Goal: Task Accomplishment & Management: Complete application form

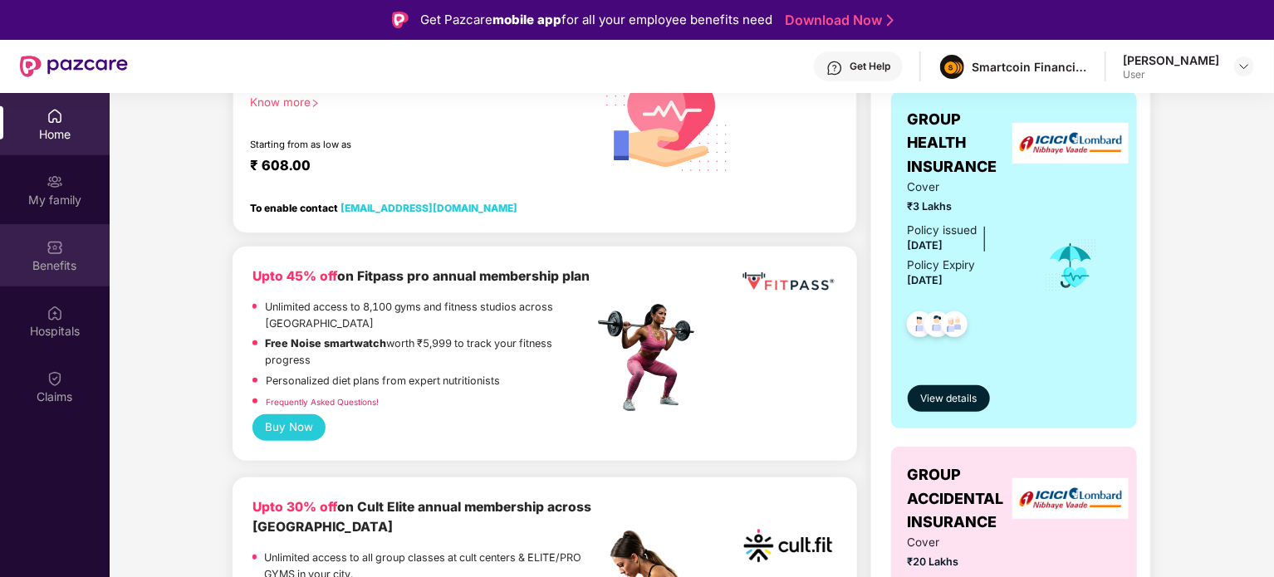
scroll to position [332, 0]
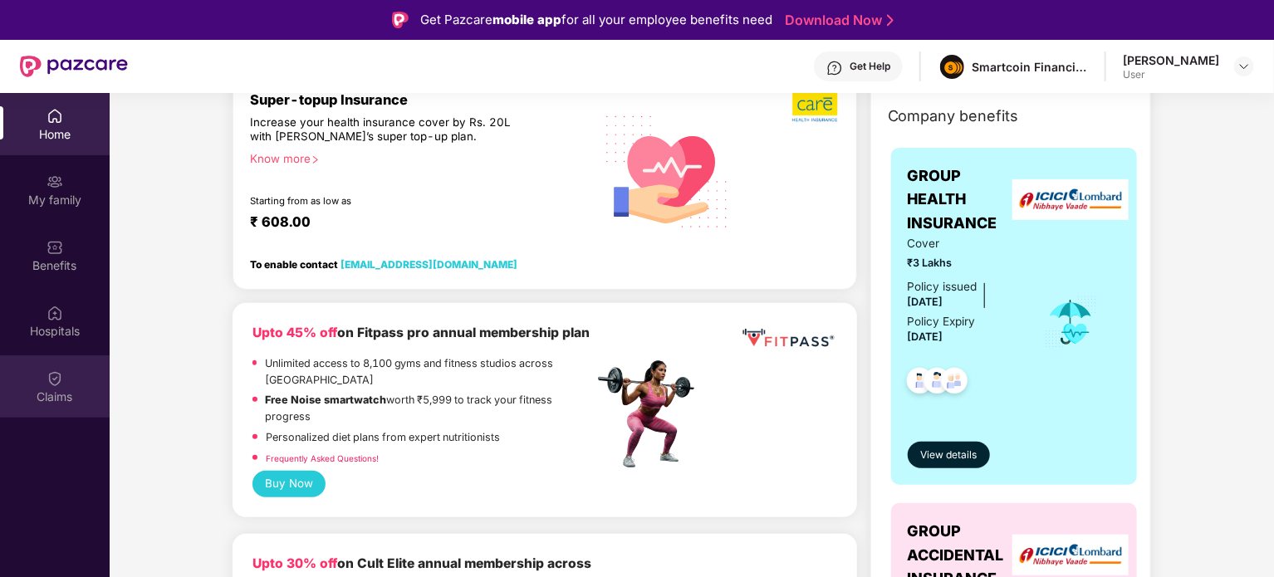
click at [47, 383] on img at bounding box center [54, 378] width 17 height 17
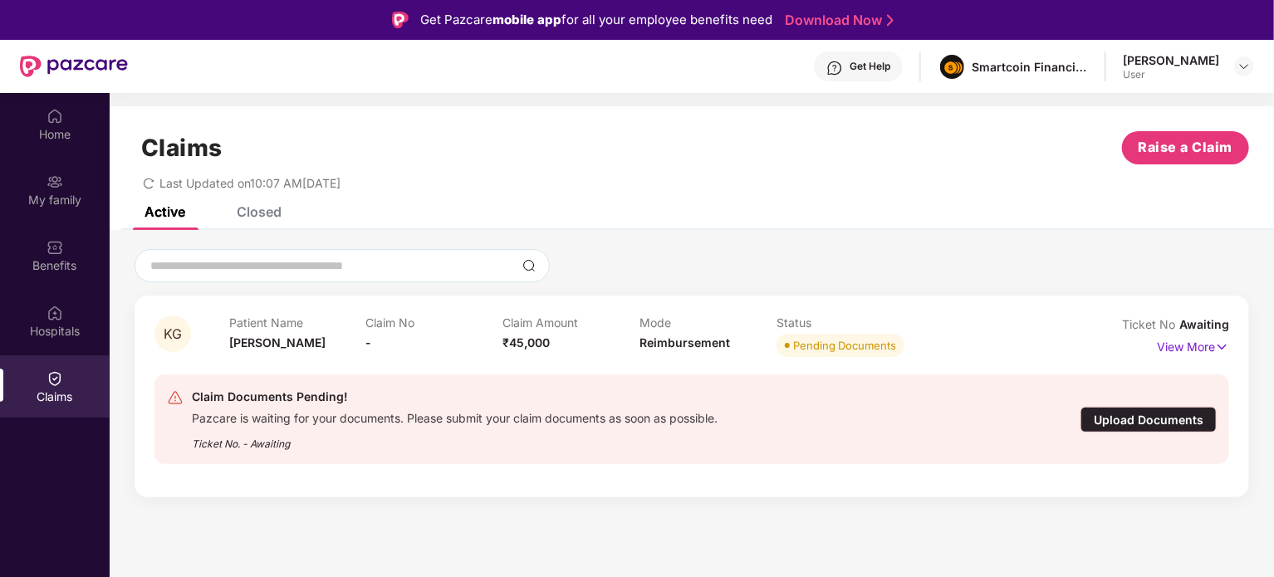
click at [1127, 421] on div "Upload Documents" at bounding box center [1148, 420] width 136 height 26
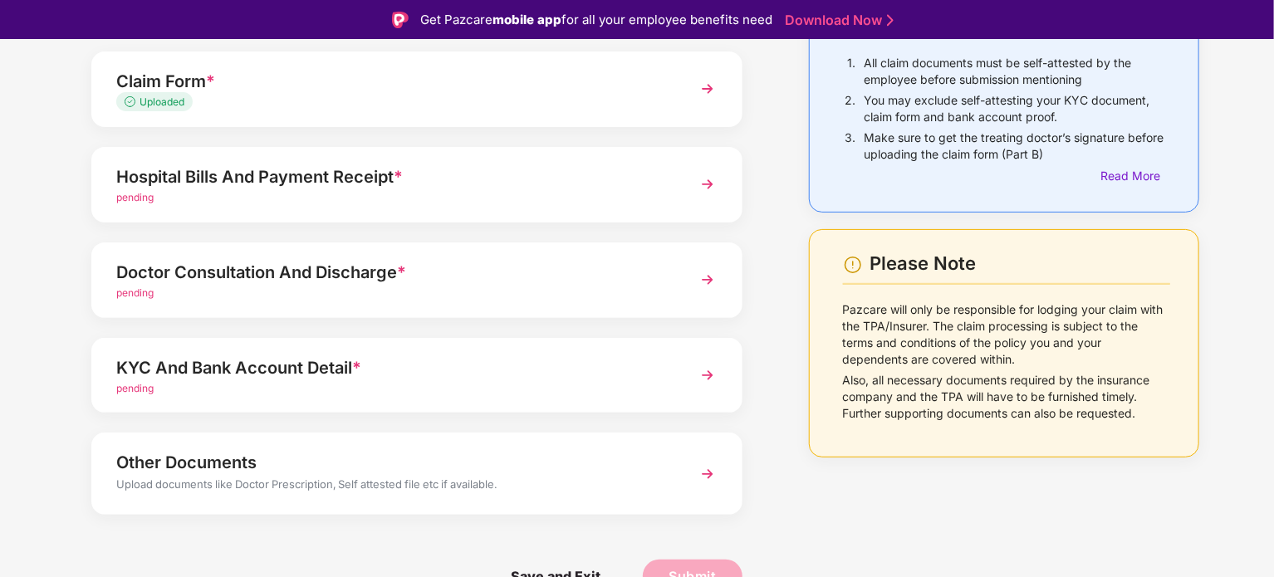
scroll to position [73, 0]
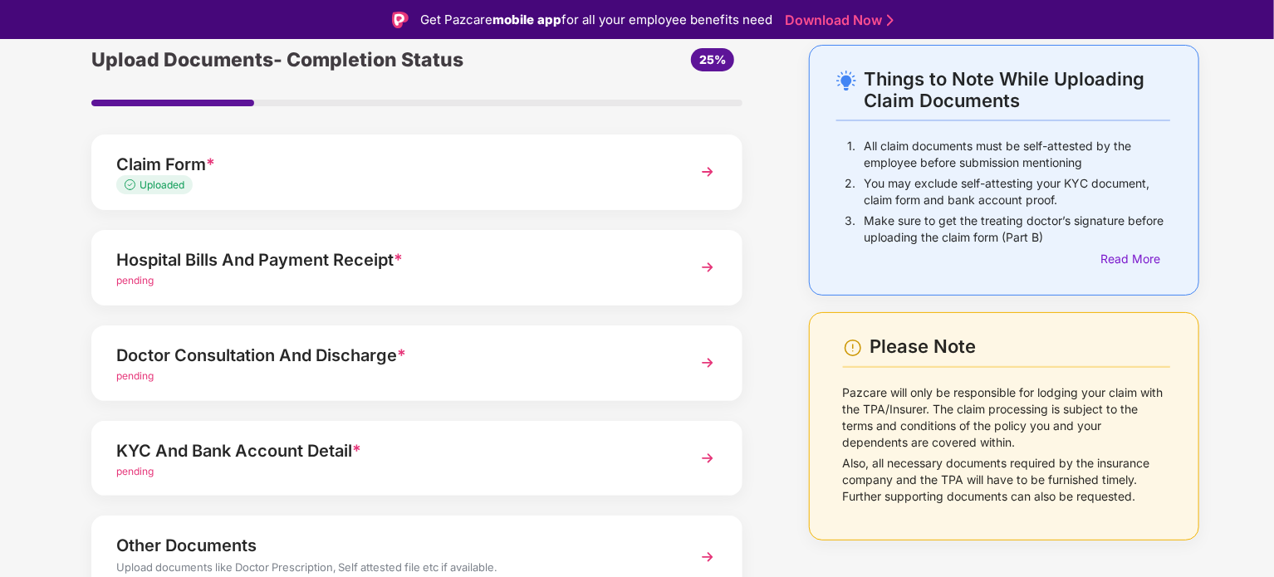
click at [714, 270] on img at bounding box center [707, 267] width 30 height 30
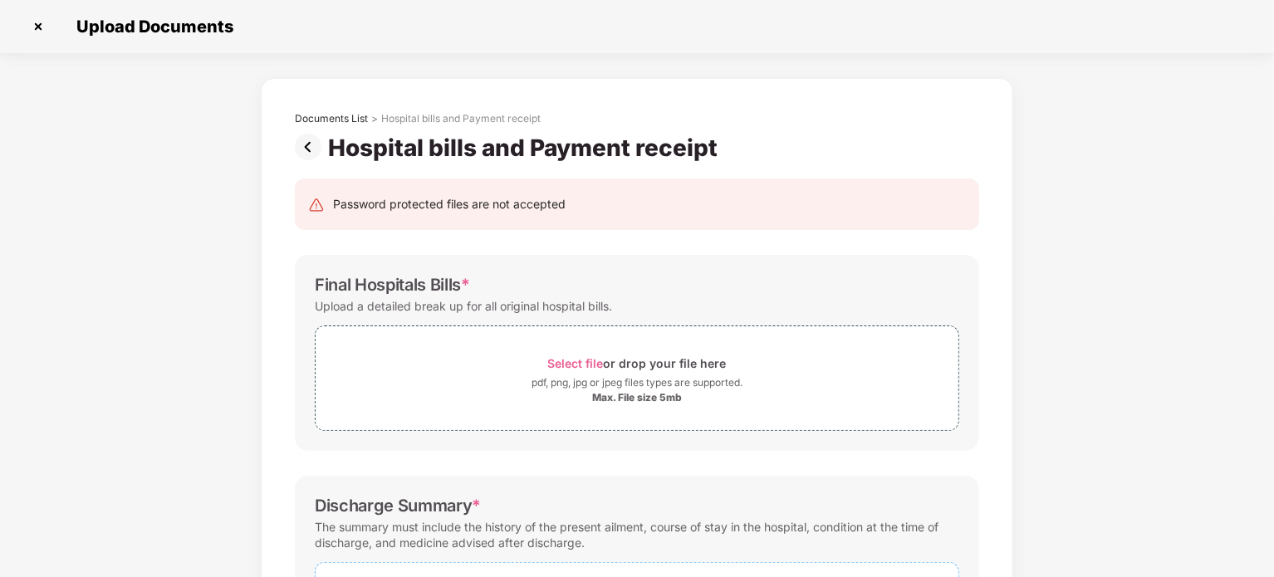
scroll to position [83, 0]
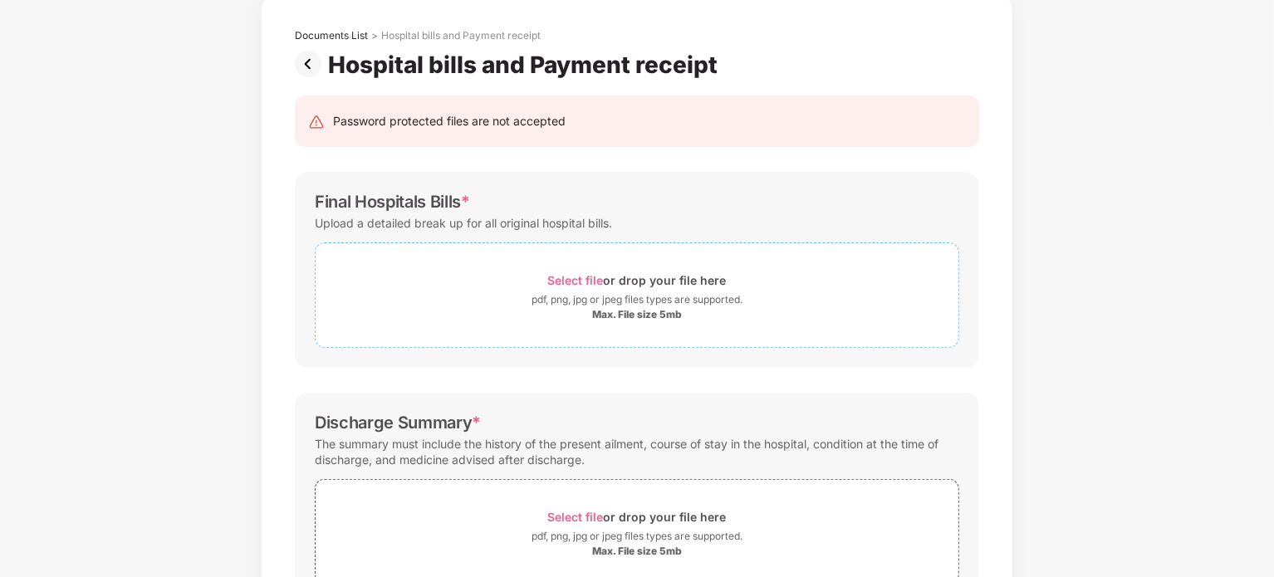
click at [574, 280] on span "Select file" at bounding box center [576, 280] width 56 height 14
click at [592, 275] on span "Select file" at bounding box center [576, 280] width 56 height 14
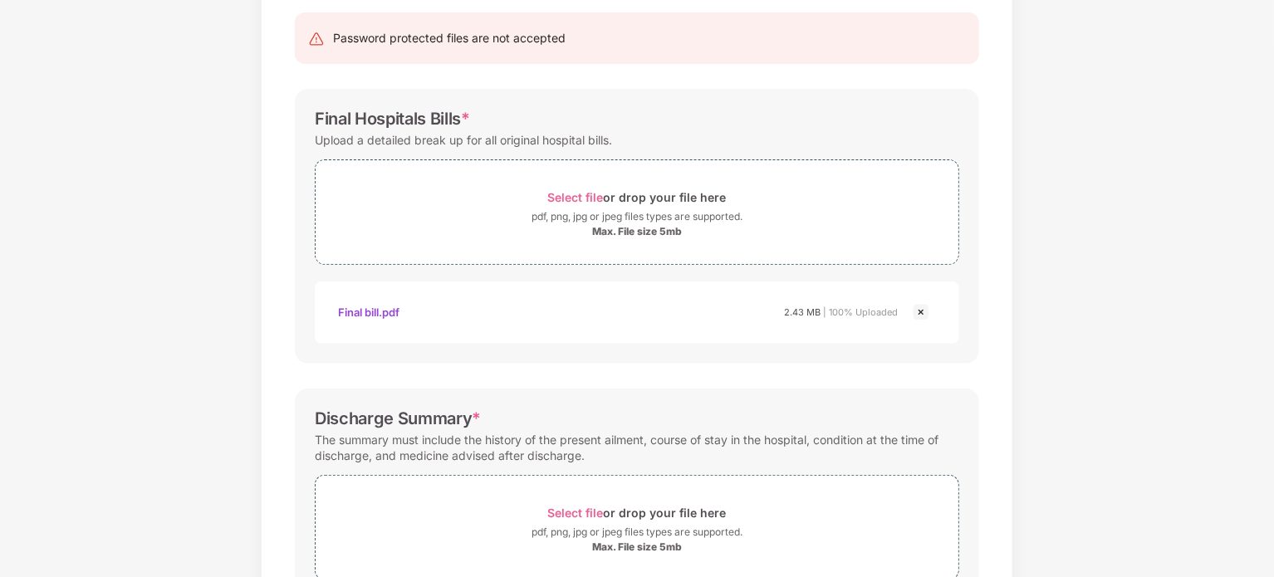
scroll to position [332, 0]
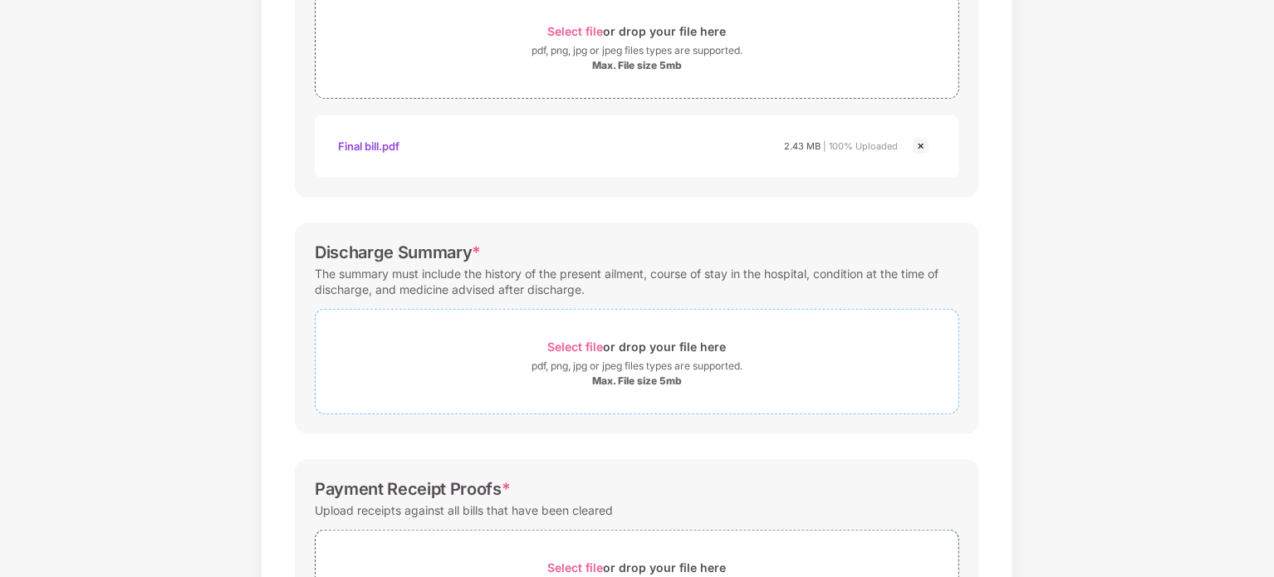
click at [576, 345] on span "Select file" at bounding box center [576, 347] width 56 height 14
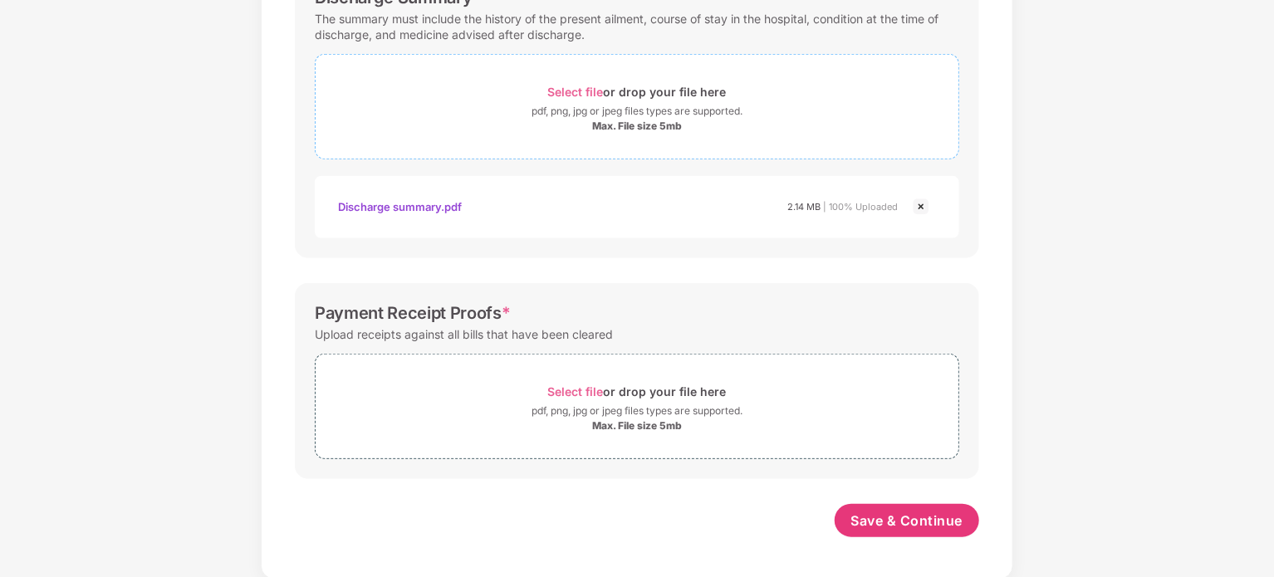
scroll to position [588, 0]
click at [597, 389] on span "Select file" at bounding box center [576, 391] width 56 height 14
click at [585, 388] on span "Select file" at bounding box center [576, 391] width 56 height 14
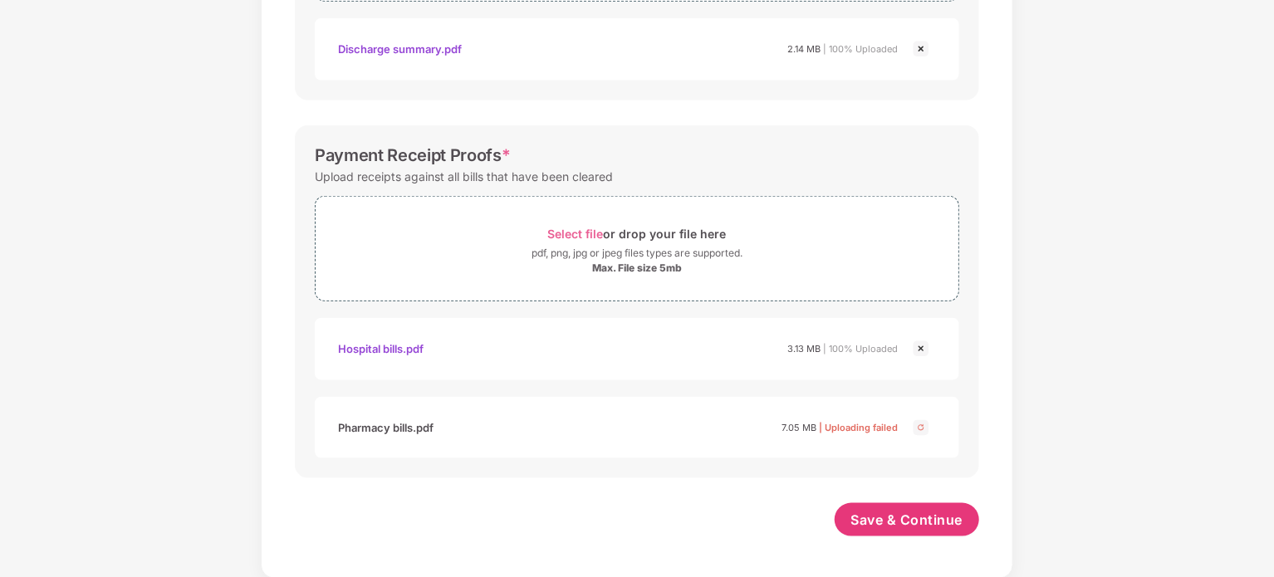
click at [916, 426] on img at bounding box center [921, 428] width 20 height 20
click at [923, 428] on img at bounding box center [921, 428] width 20 height 20
click at [914, 424] on img at bounding box center [921, 428] width 20 height 20
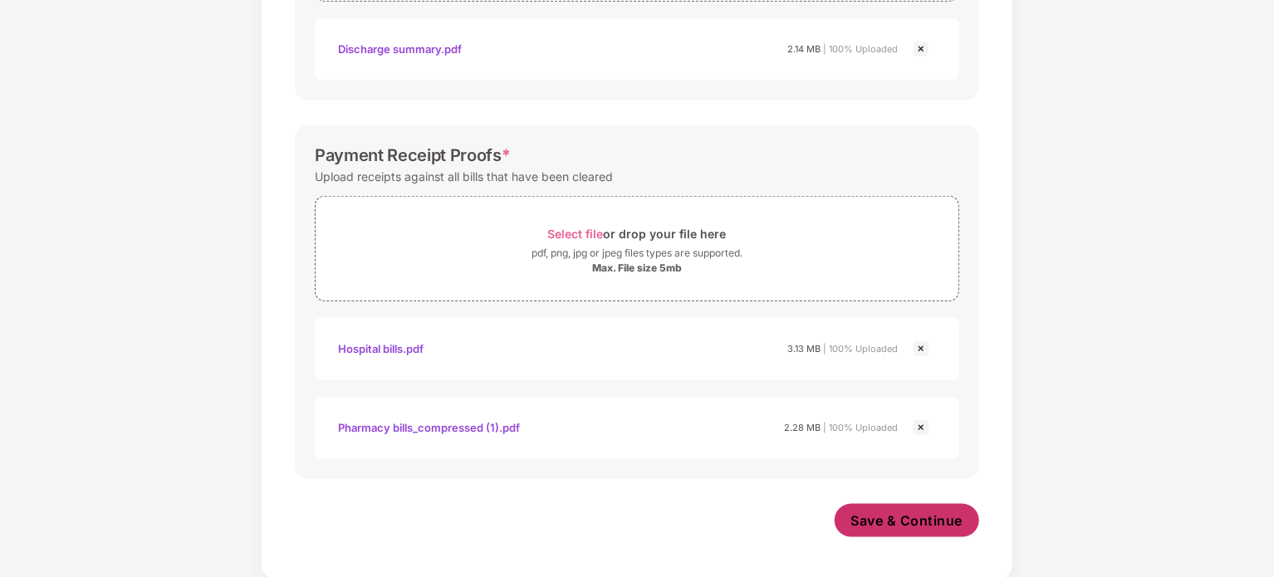
click at [910, 519] on span "Save & Continue" at bounding box center [907, 520] width 112 height 18
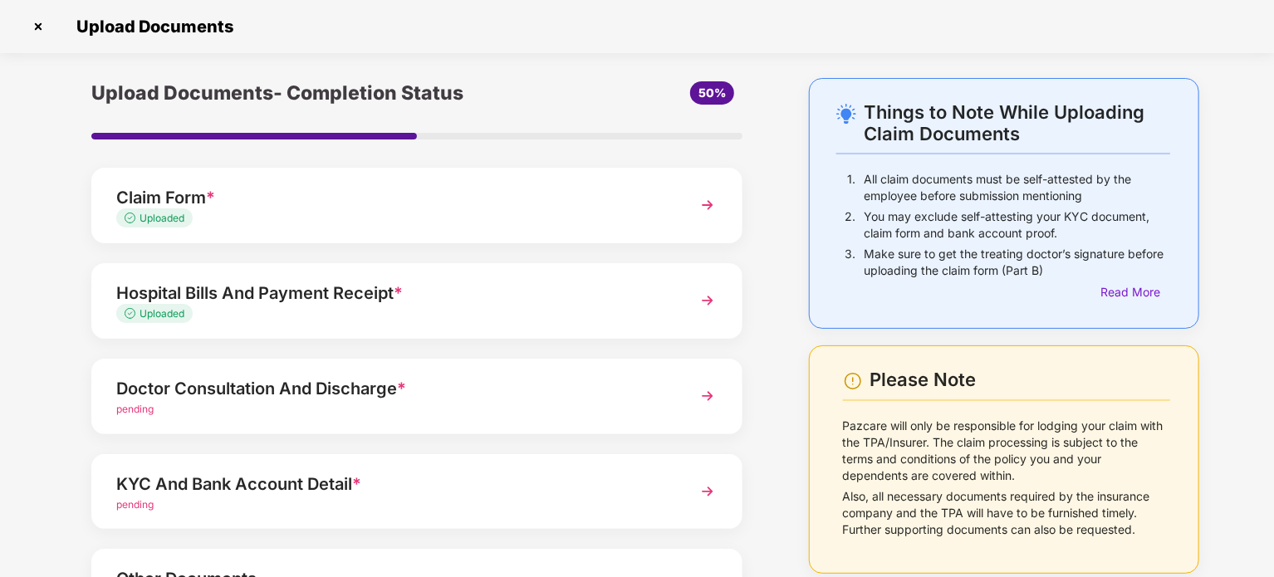
scroll to position [156, 0]
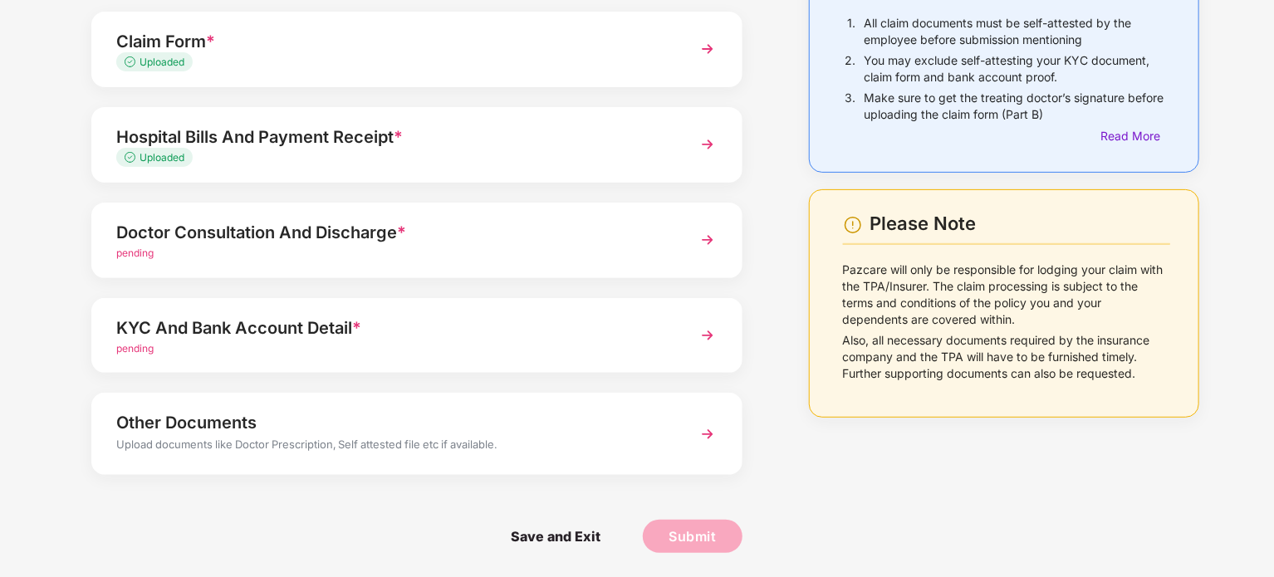
click at [710, 238] on img at bounding box center [707, 240] width 30 height 30
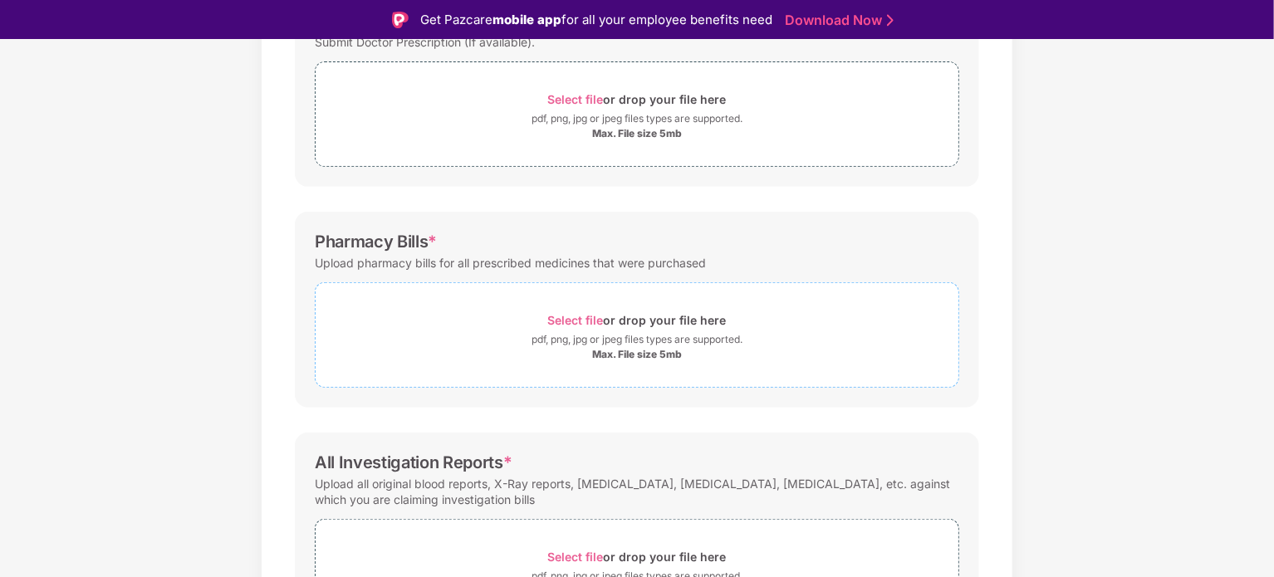
scroll to position [322, 0]
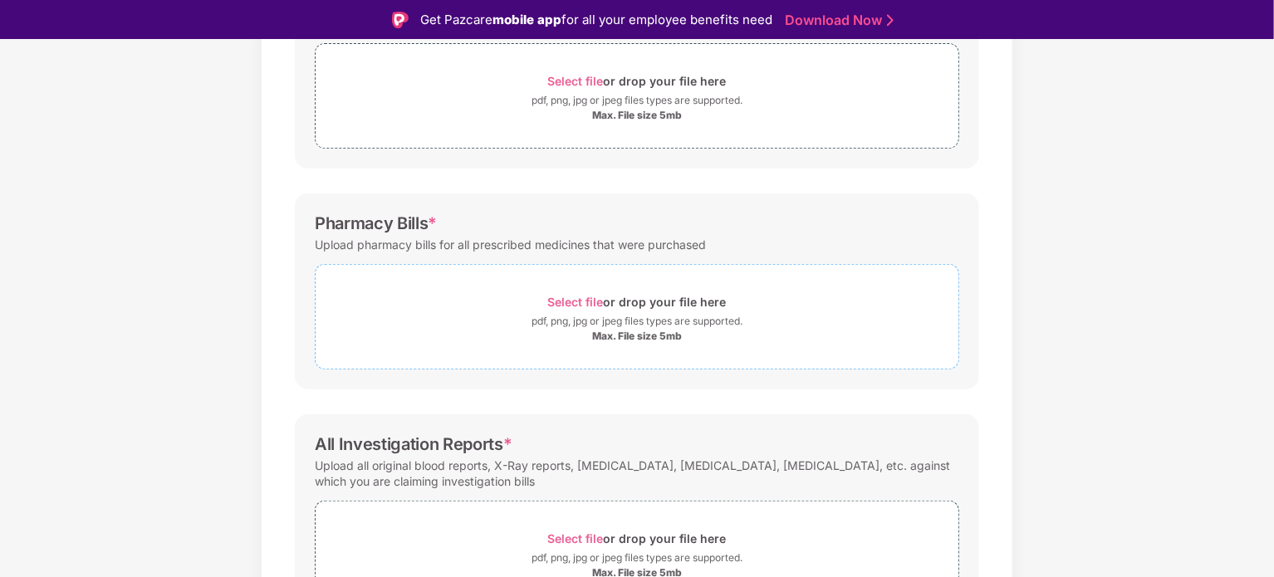
click at [575, 298] on span "Select file" at bounding box center [576, 302] width 56 height 14
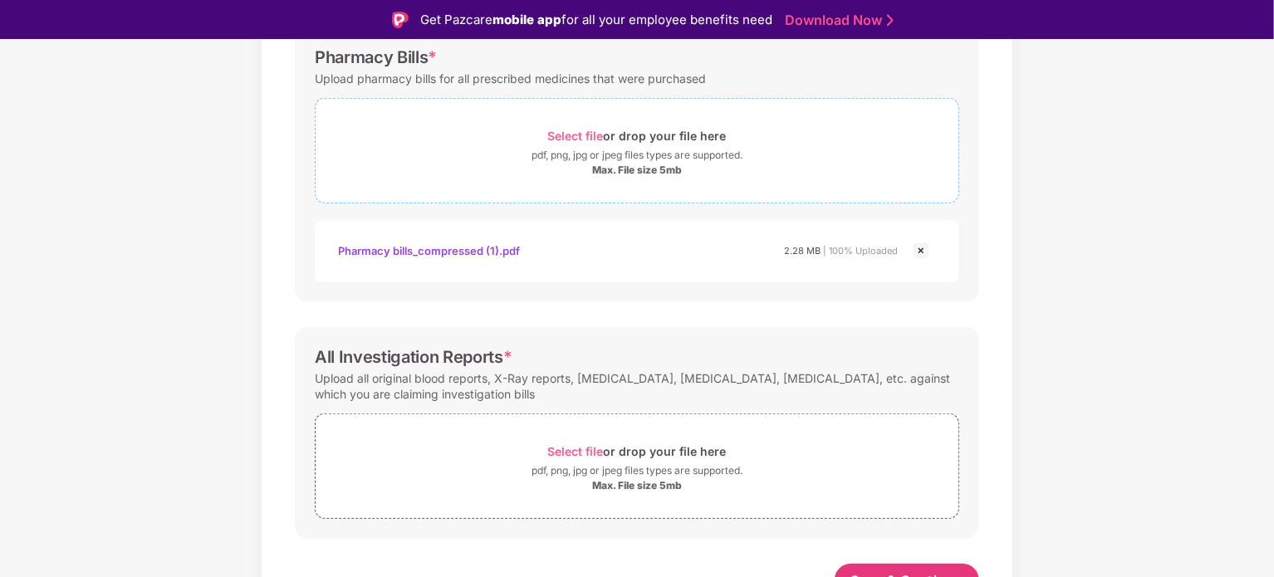
scroll to position [509, 0]
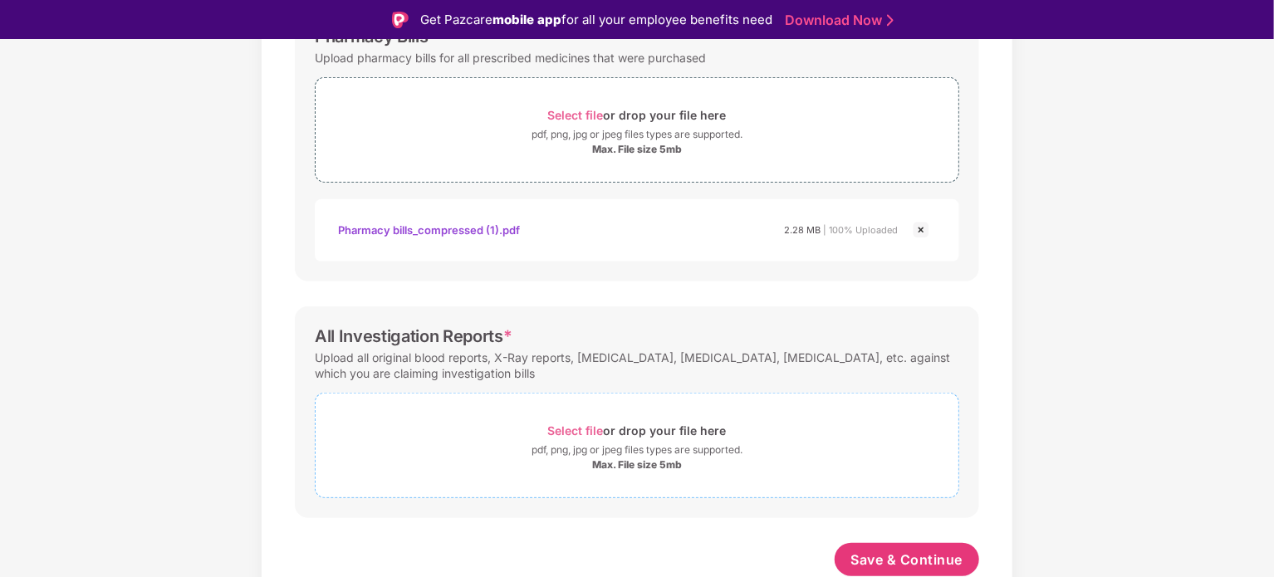
click at [565, 428] on span "Select file" at bounding box center [576, 430] width 56 height 14
click at [570, 430] on span "Select file" at bounding box center [576, 430] width 56 height 14
click at [574, 423] on span "Select file" at bounding box center [576, 430] width 56 height 14
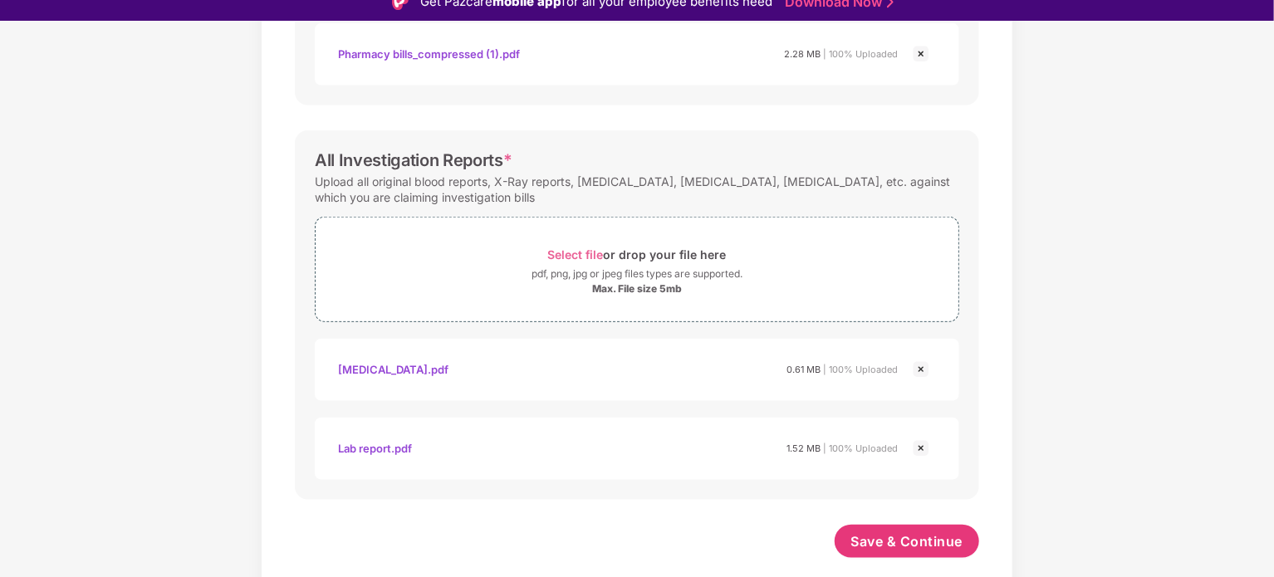
scroll to position [0, 0]
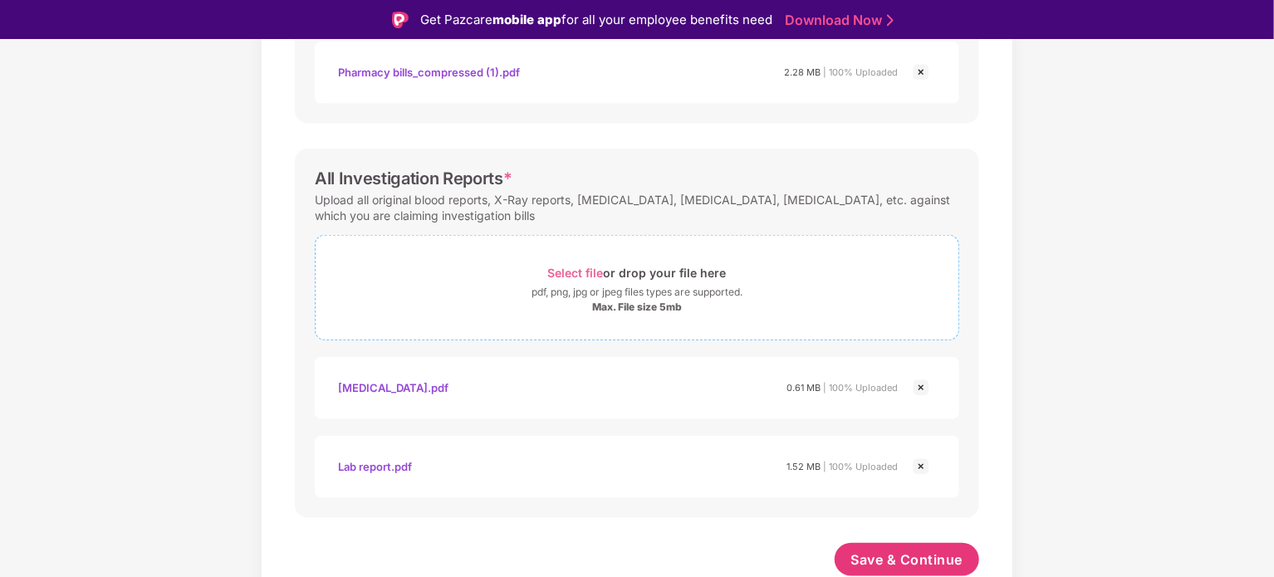
click at [578, 270] on span "Select file" at bounding box center [576, 273] width 56 height 14
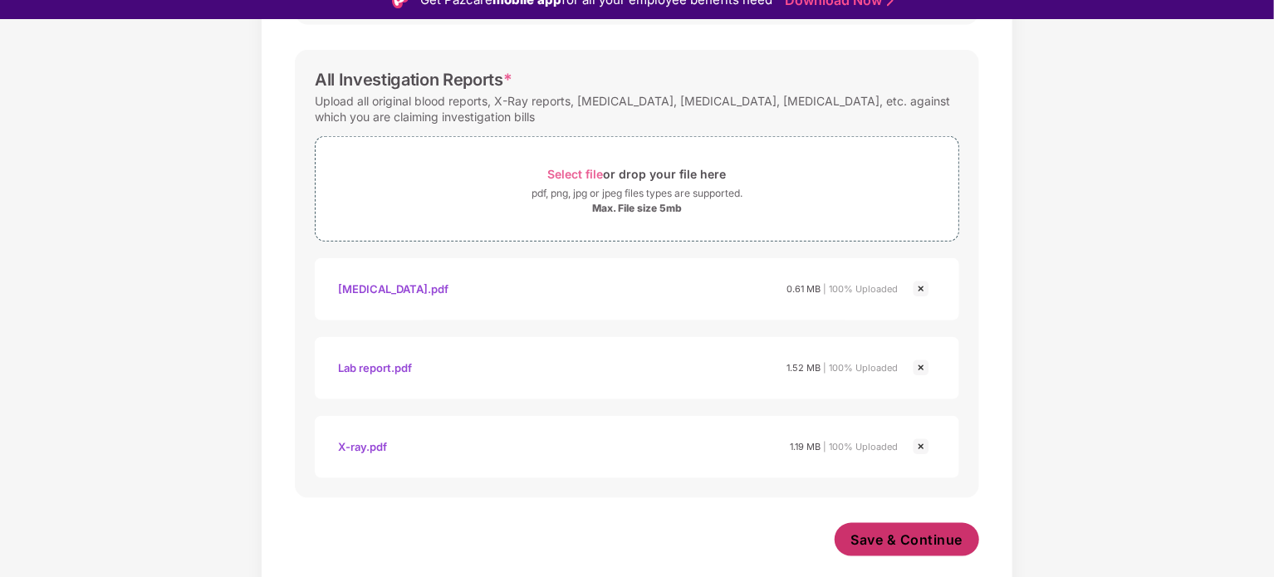
scroll to position [40, 0]
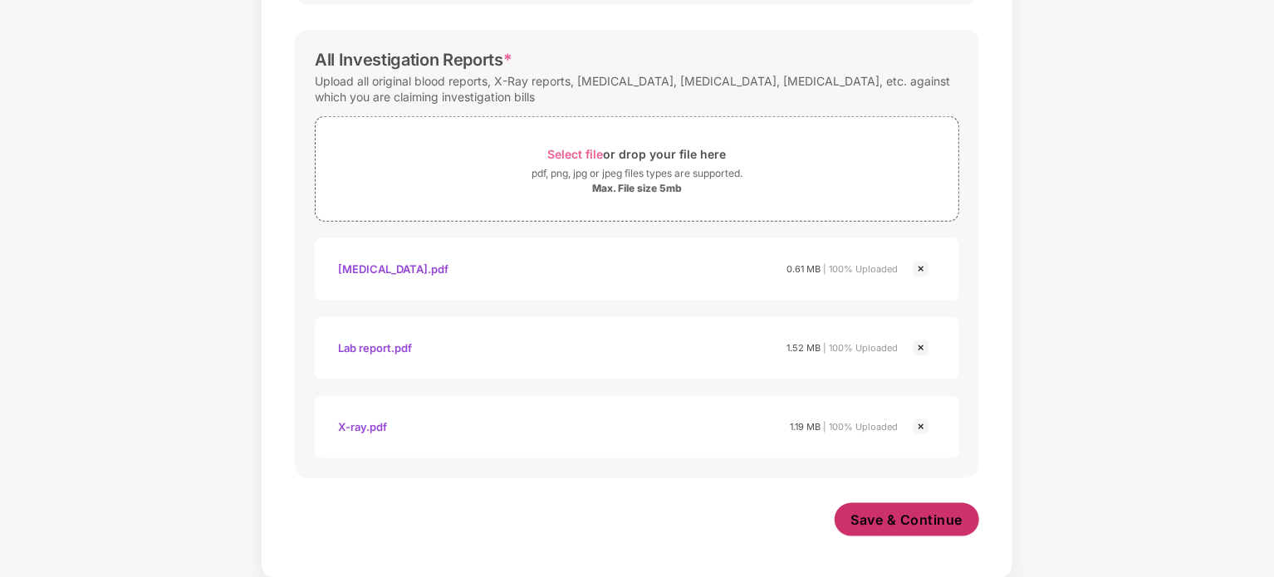
click at [908, 521] on span "Save & Continue" at bounding box center [907, 520] width 112 height 18
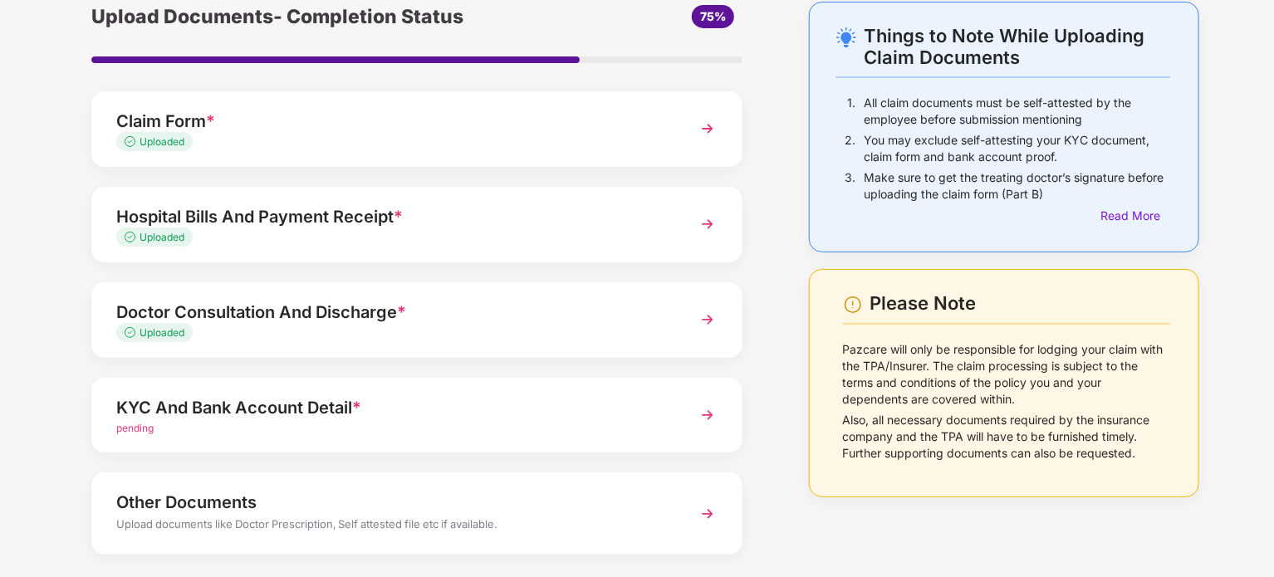
scroll to position [156, 0]
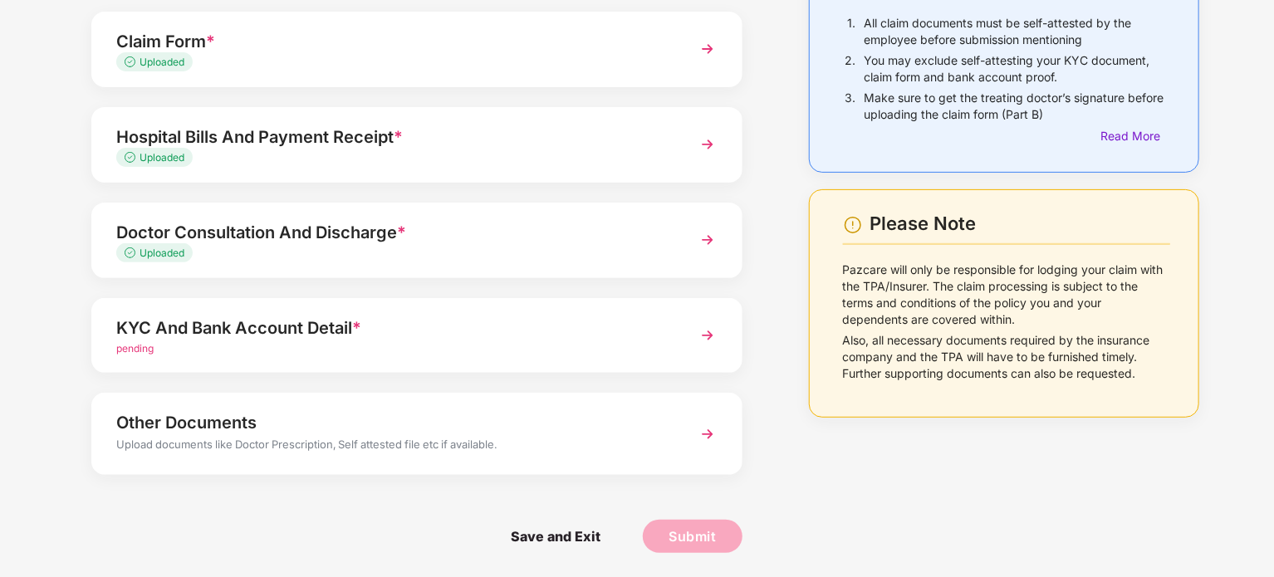
click at [138, 348] on span "pending" at bounding box center [134, 348] width 37 height 12
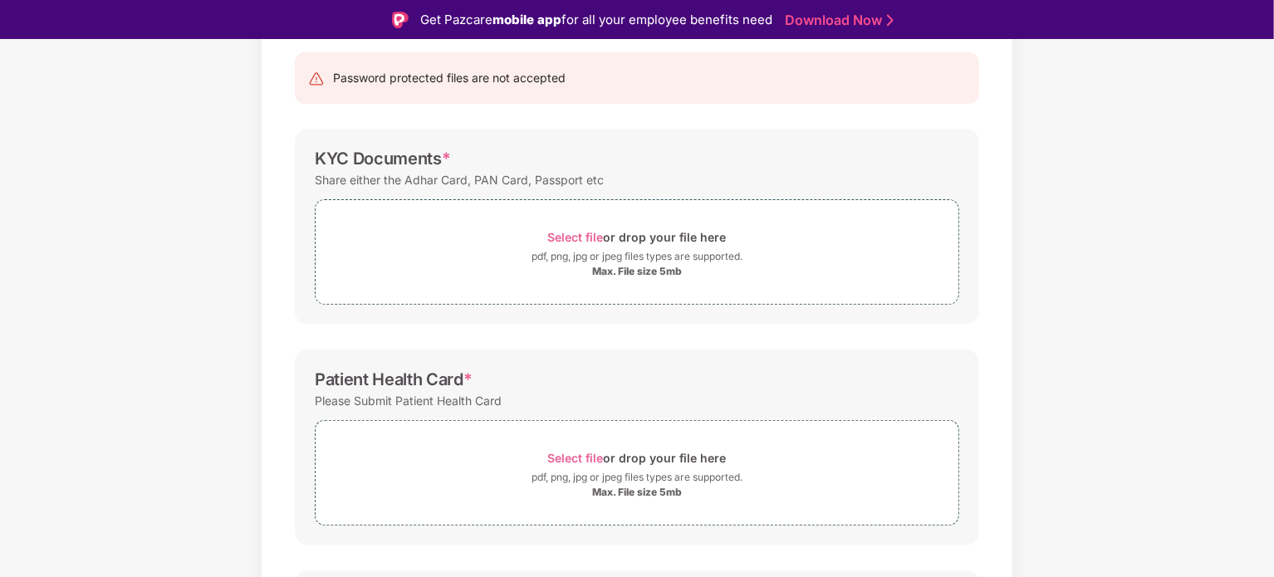
scroll to position [0, 0]
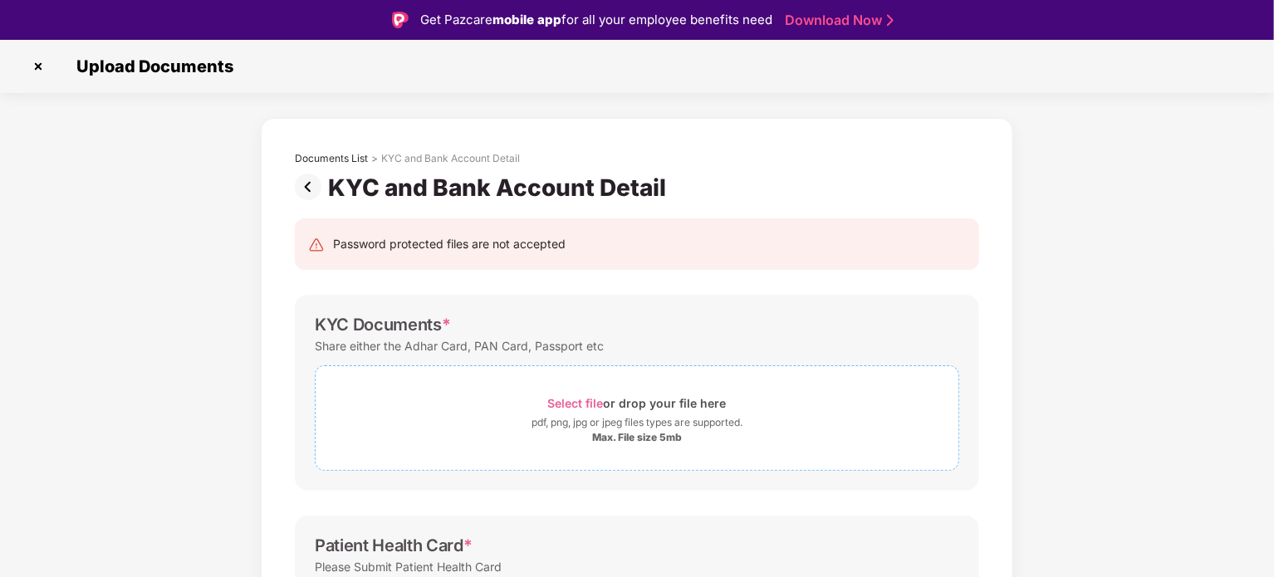
click at [563, 402] on span "Select file" at bounding box center [576, 403] width 56 height 14
click at [570, 404] on span "Select file" at bounding box center [576, 403] width 56 height 14
click at [568, 403] on span "Select file" at bounding box center [576, 403] width 56 height 14
click at [582, 401] on span "Select file" at bounding box center [576, 403] width 56 height 14
click at [584, 405] on span "Select file" at bounding box center [576, 403] width 56 height 14
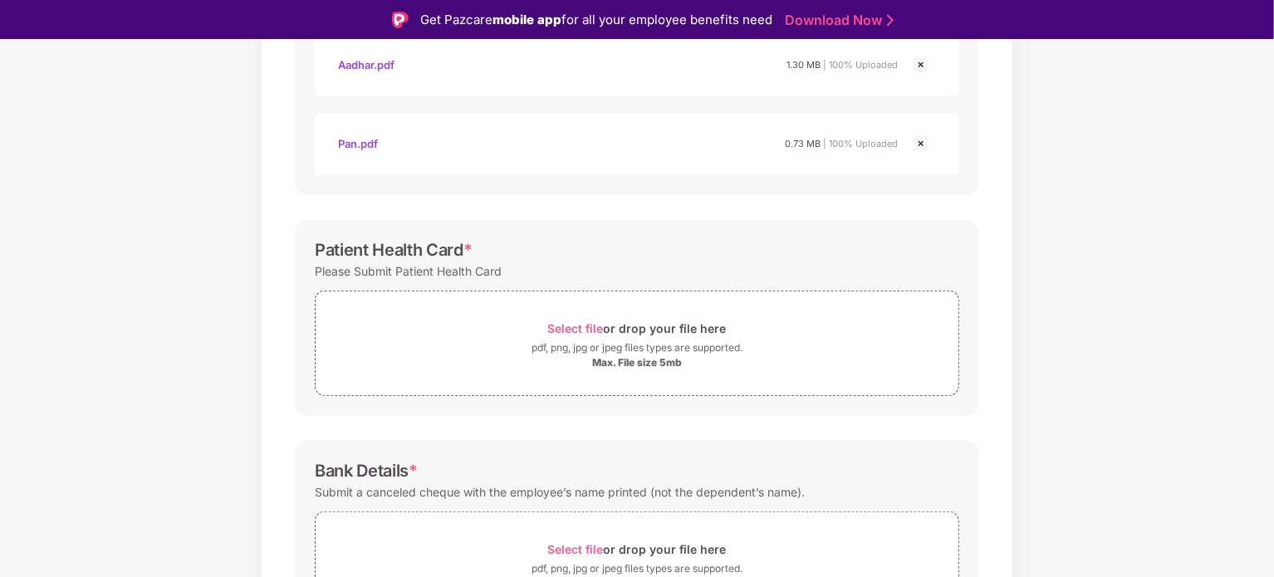
scroll to position [572, 0]
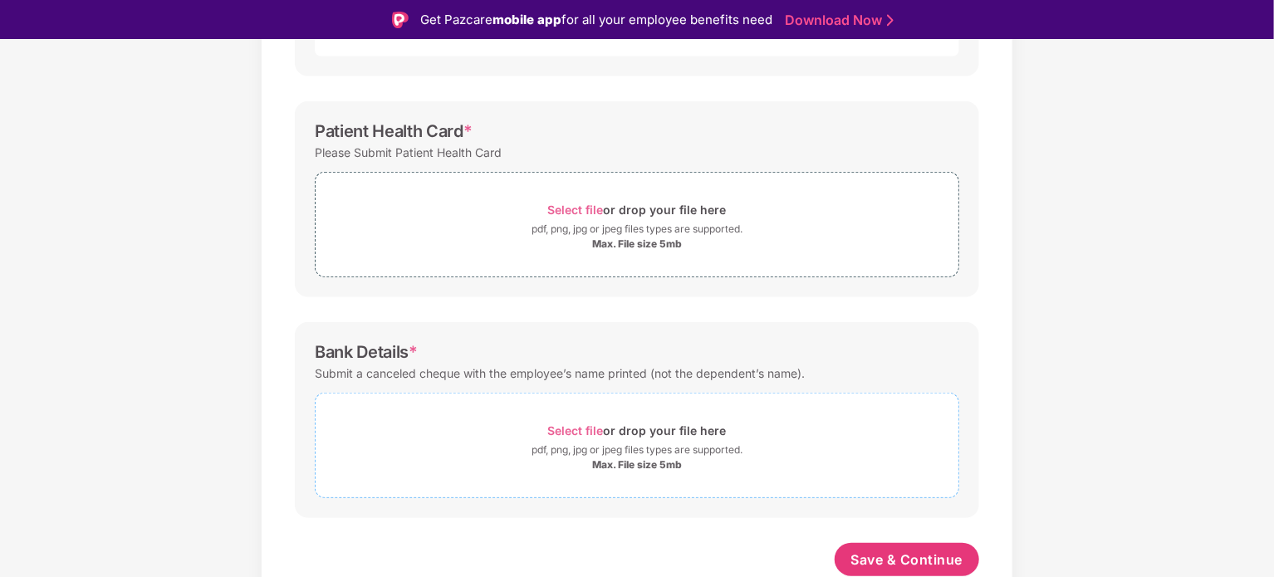
click at [571, 430] on span "Select file" at bounding box center [576, 430] width 56 height 14
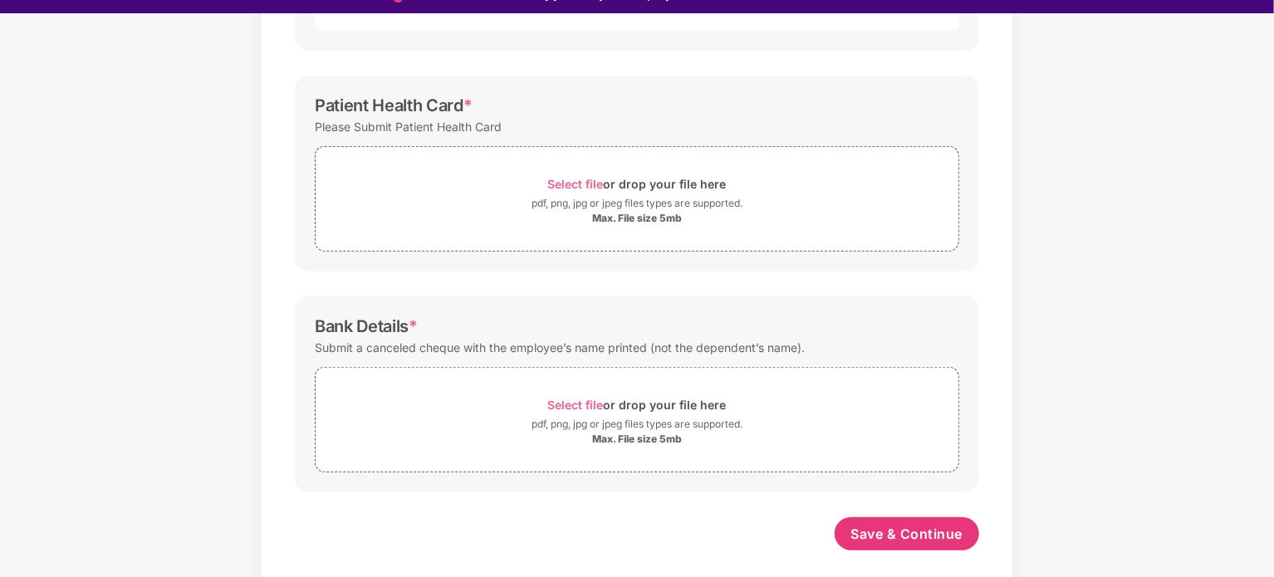
scroll to position [40, 0]
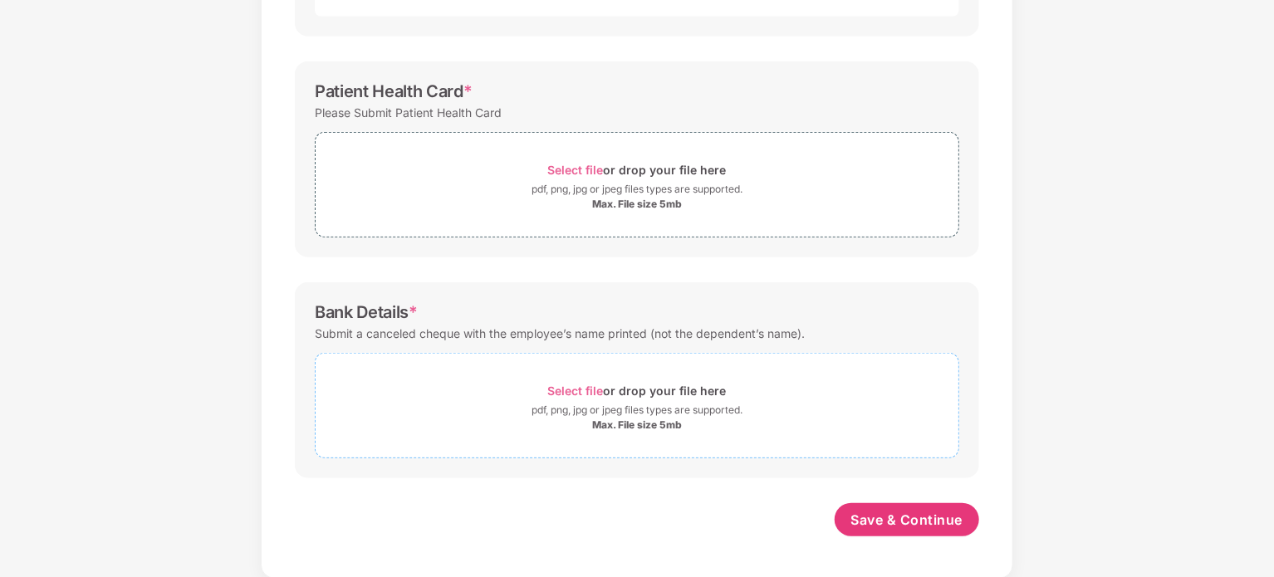
click at [575, 390] on span "Select file" at bounding box center [576, 391] width 56 height 14
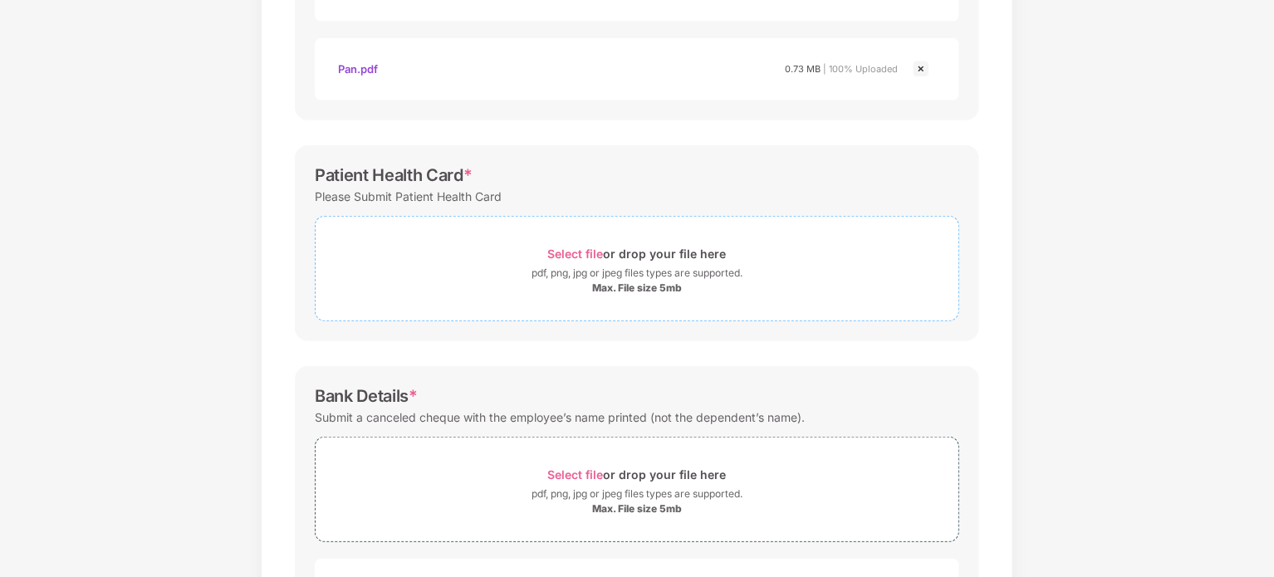
scroll to position [485, 0]
click at [555, 254] on span "Select file" at bounding box center [576, 257] width 56 height 14
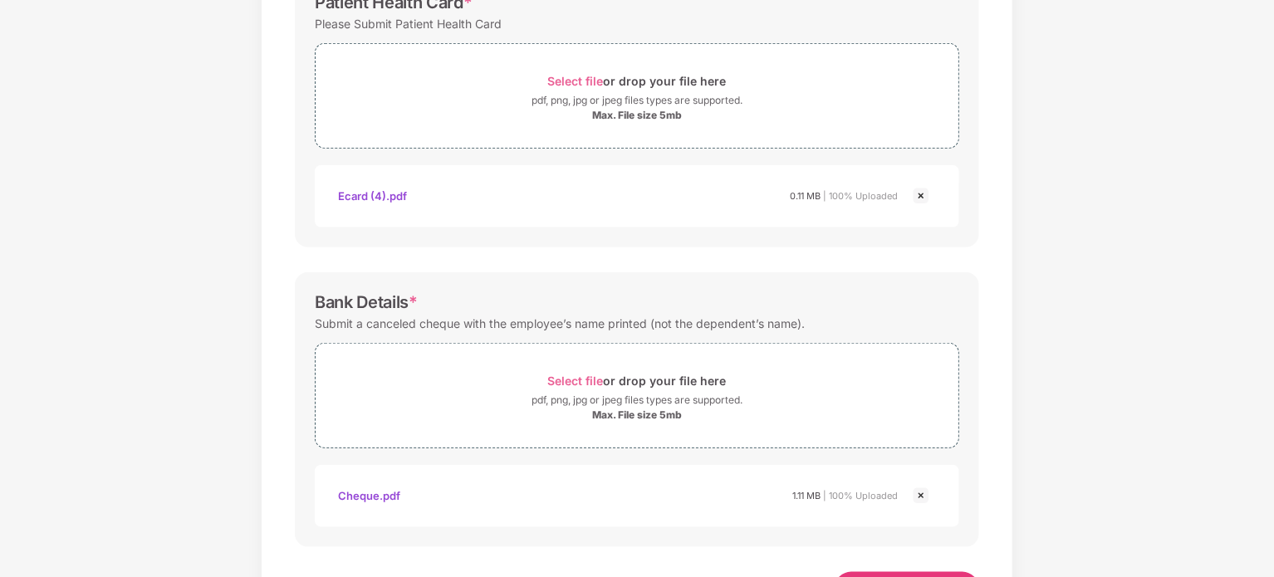
scroll to position [730, 0]
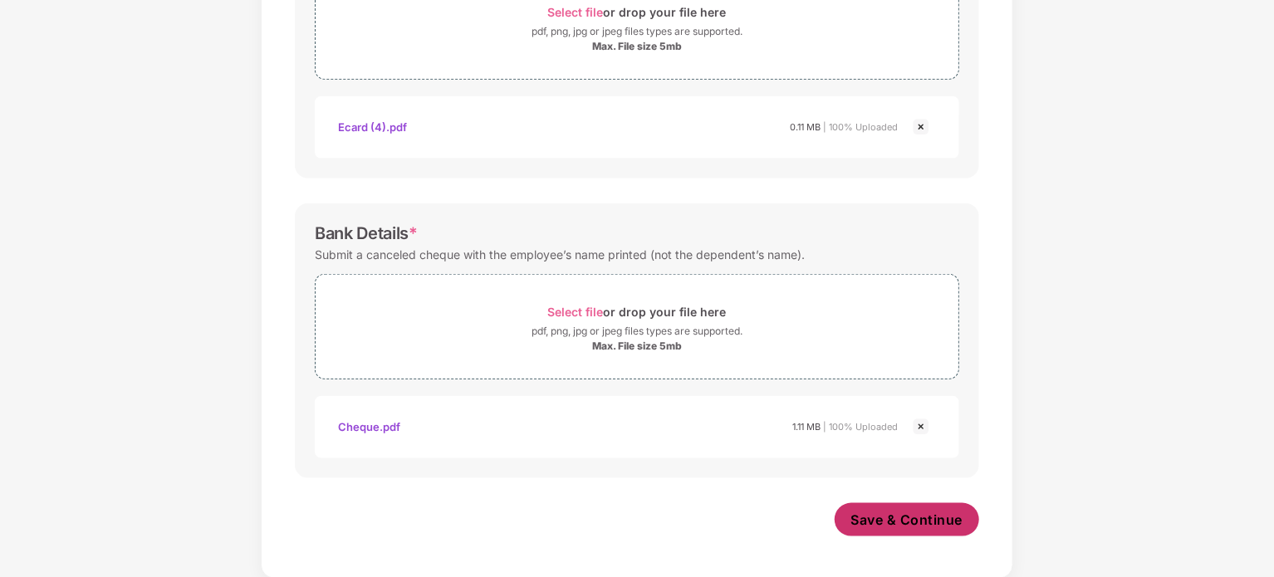
click at [916, 515] on span "Save & Continue" at bounding box center [907, 520] width 112 height 18
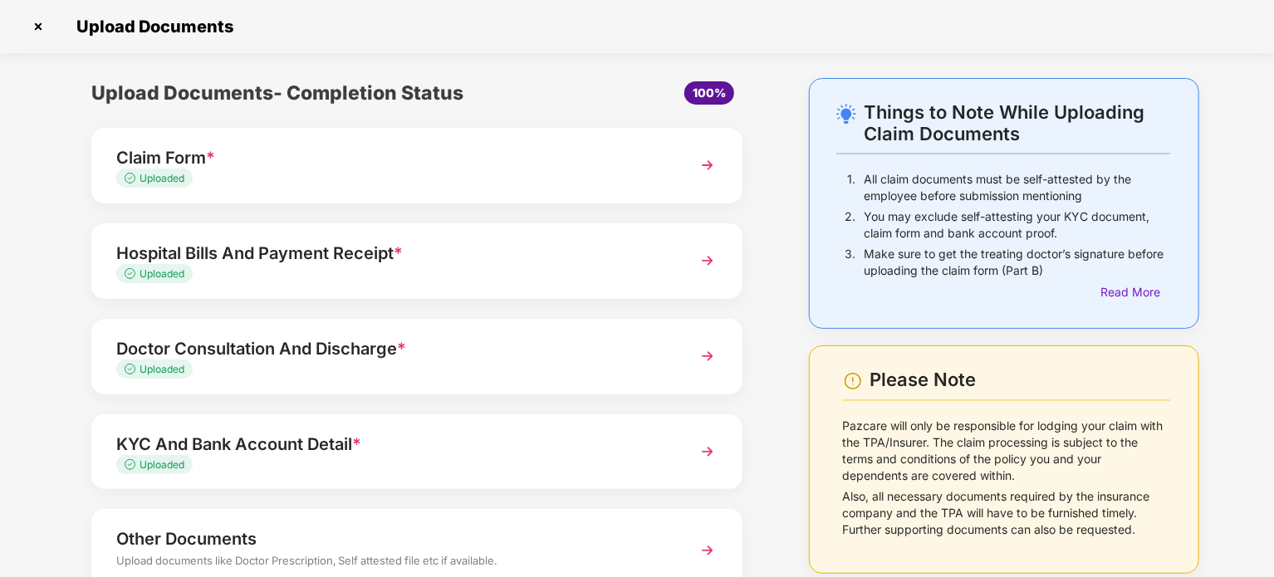
scroll to position [116, 0]
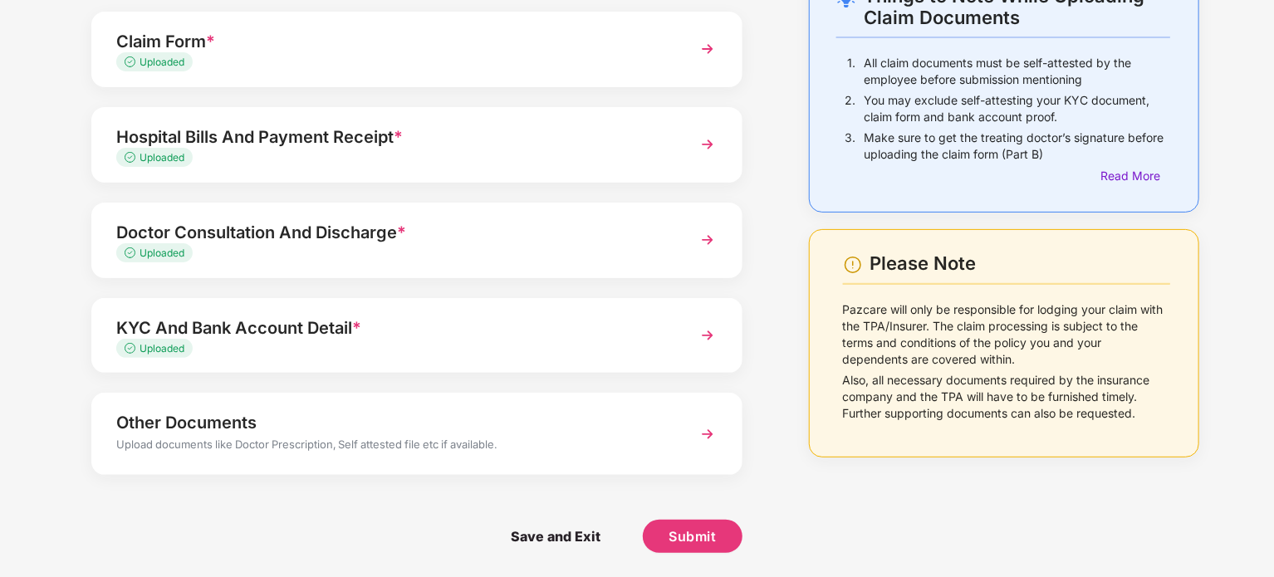
click at [709, 438] on img at bounding box center [707, 434] width 30 height 30
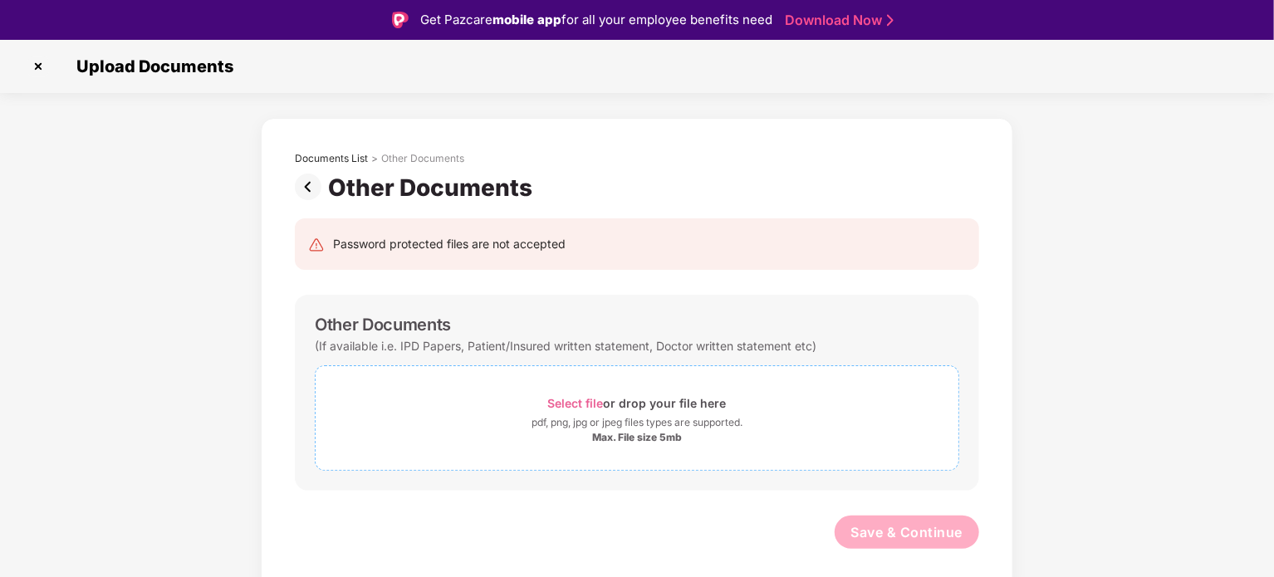
click at [587, 404] on span "Select file" at bounding box center [576, 403] width 56 height 14
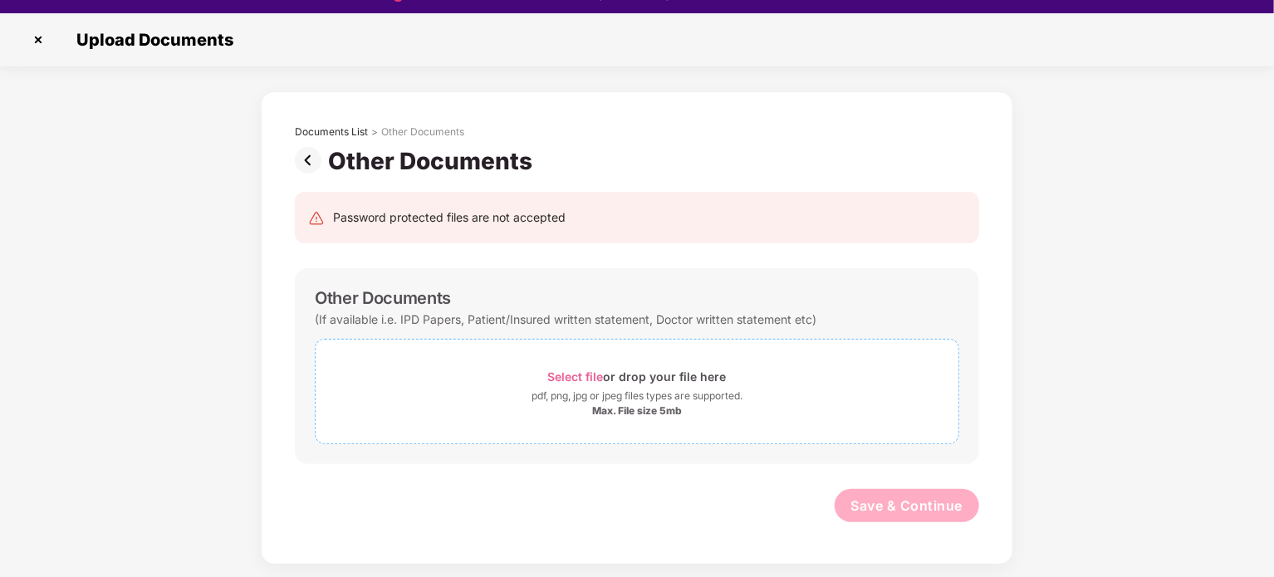
scroll to position [40, 0]
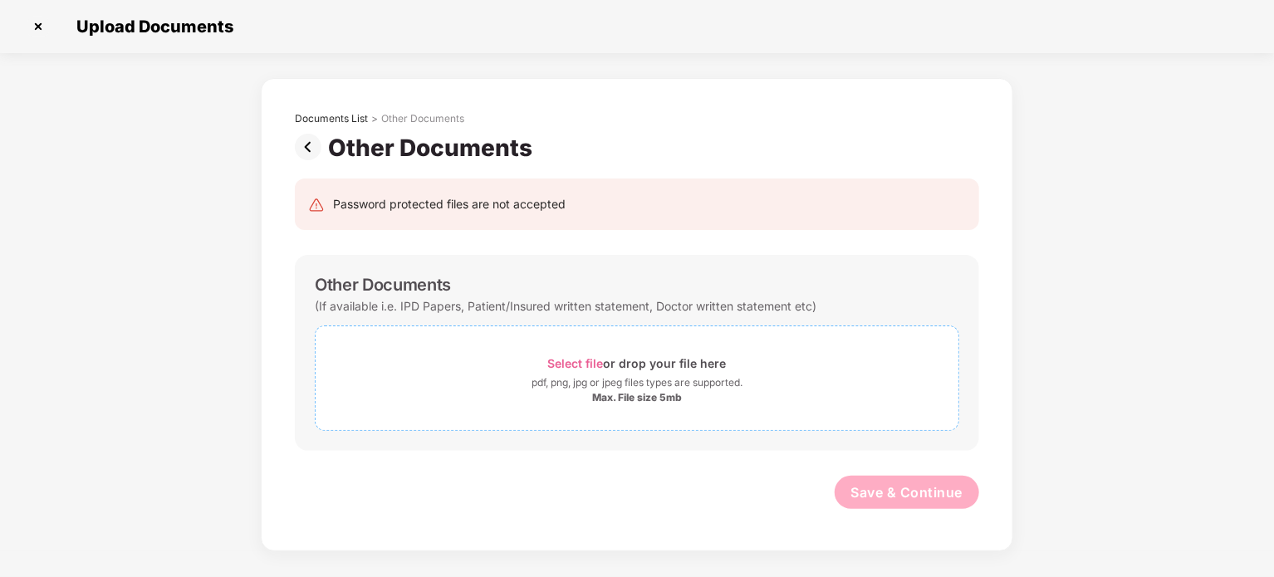
click at [570, 362] on span "Select file" at bounding box center [576, 363] width 56 height 14
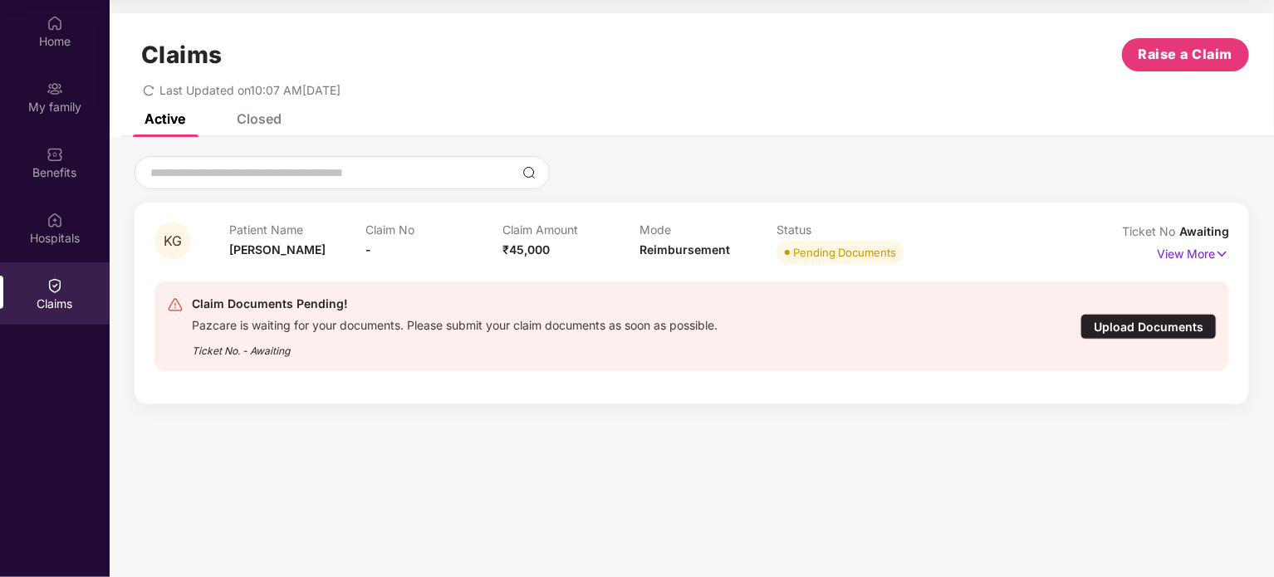
click at [1148, 328] on div "Upload Documents" at bounding box center [1148, 327] width 136 height 26
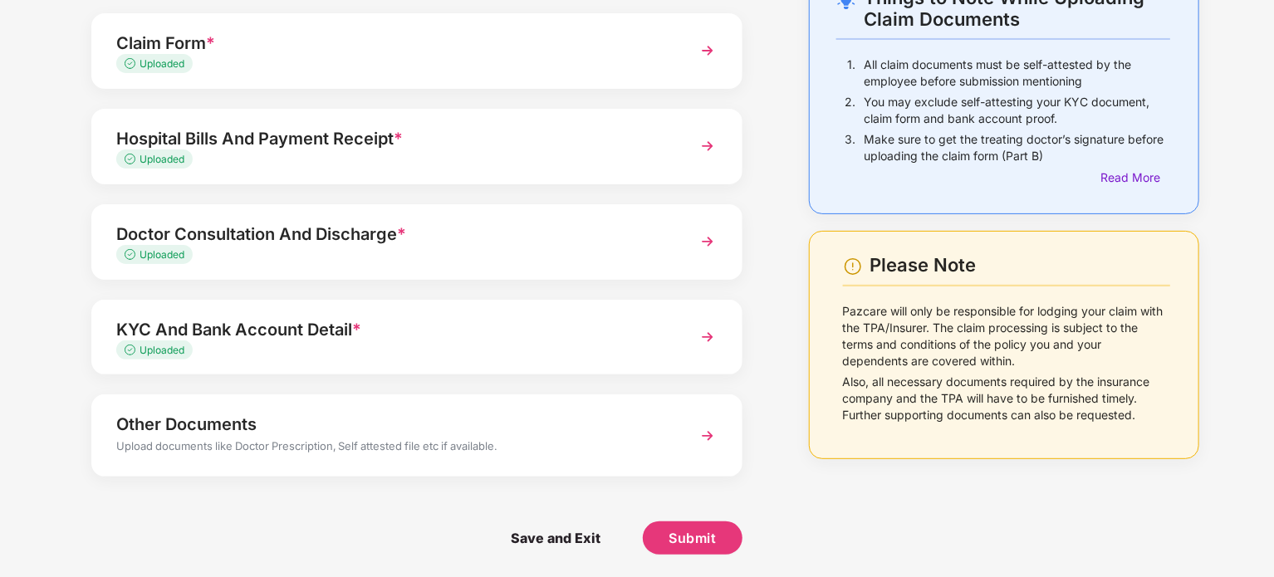
scroll to position [116, 0]
click at [712, 139] on img at bounding box center [707, 145] width 30 height 30
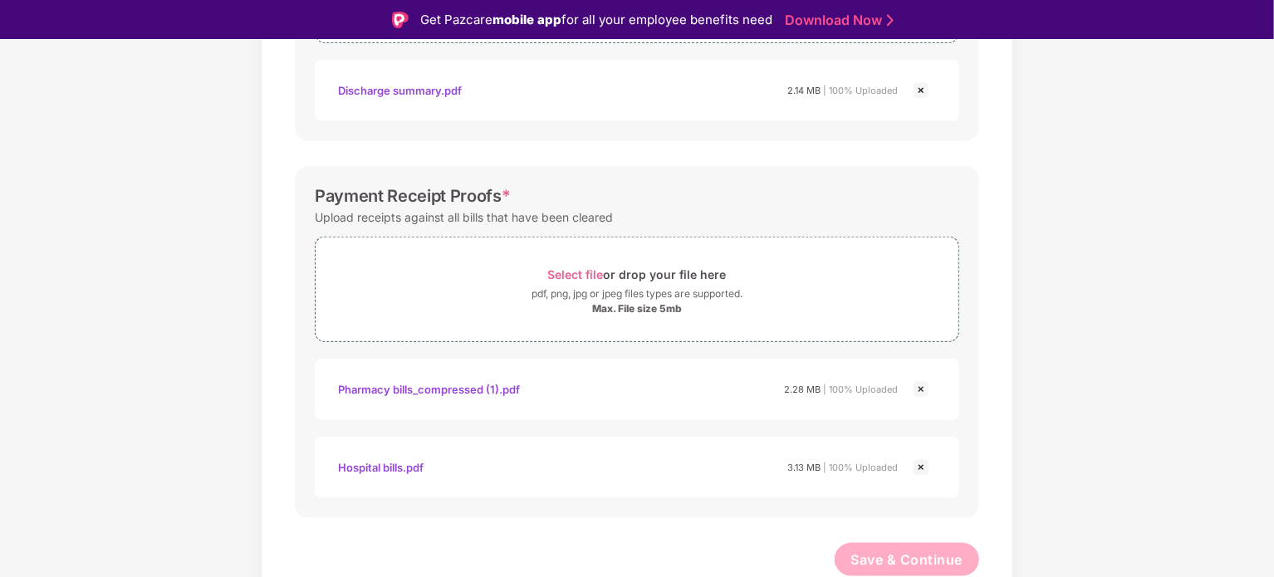
scroll to position [0, 0]
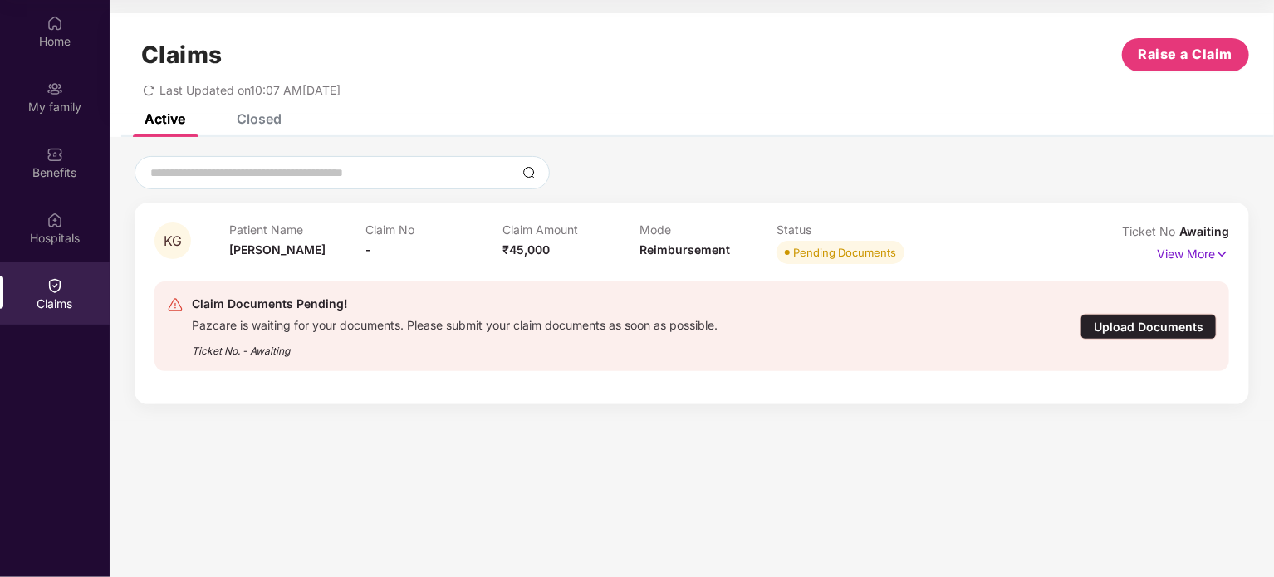
click at [425, 320] on div "Pazcare is waiting for your documents. Please submit your claim documents as so…" at bounding box center [455, 323] width 526 height 19
click at [1109, 320] on div "Upload Documents" at bounding box center [1148, 327] width 136 height 26
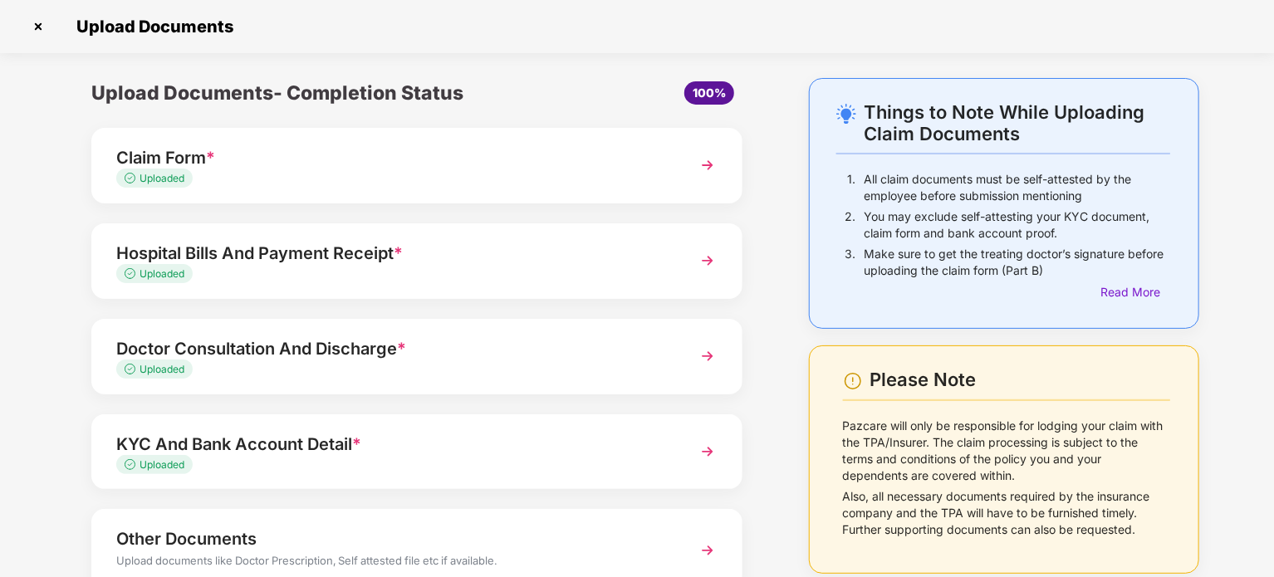
click at [710, 359] on img at bounding box center [707, 356] width 30 height 30
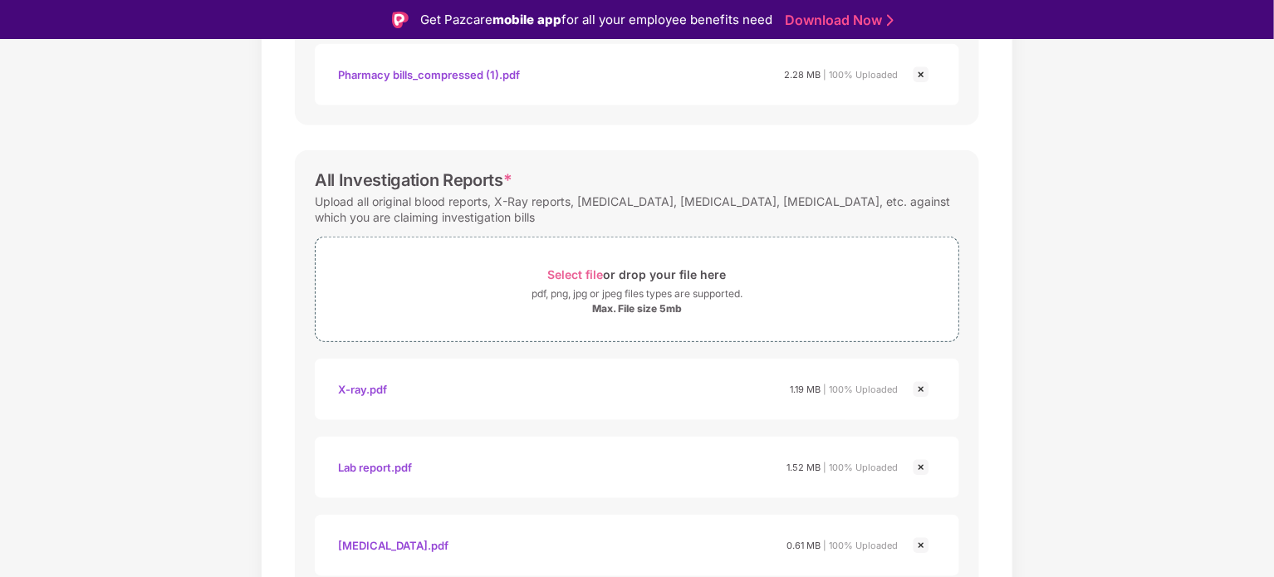
scroll to position [742, 0]
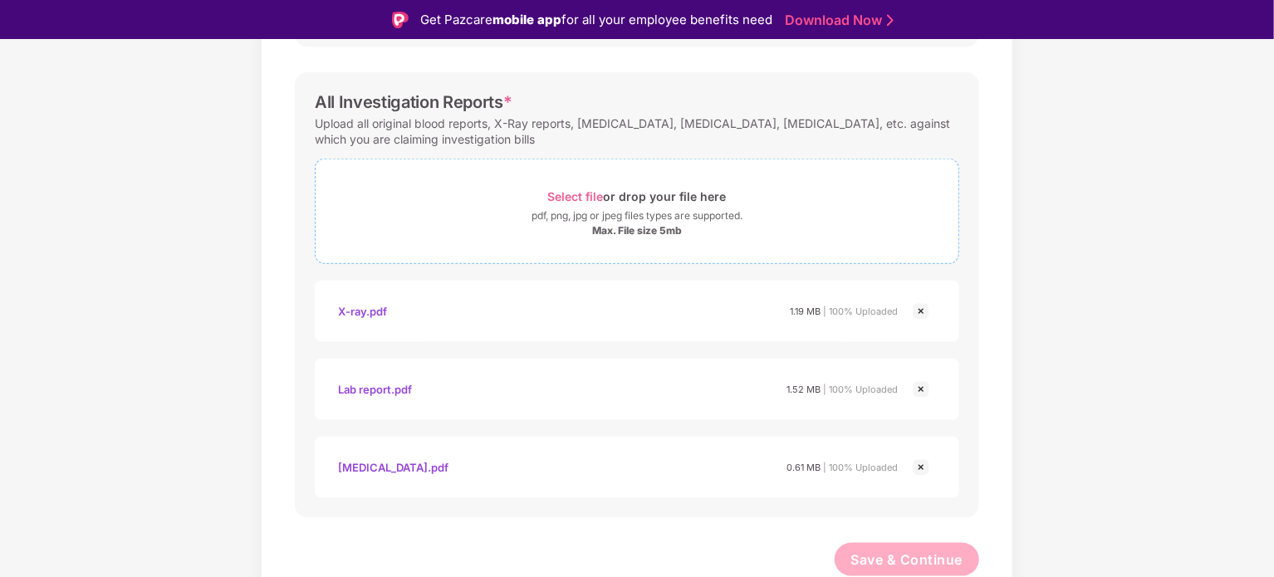
click at [585, 195] on span "Select file" at bounding box center [576, 196] width 56 height 14
click at [581, 190] on span "Select file" at bounding box center [576, 196] width 56 height 14
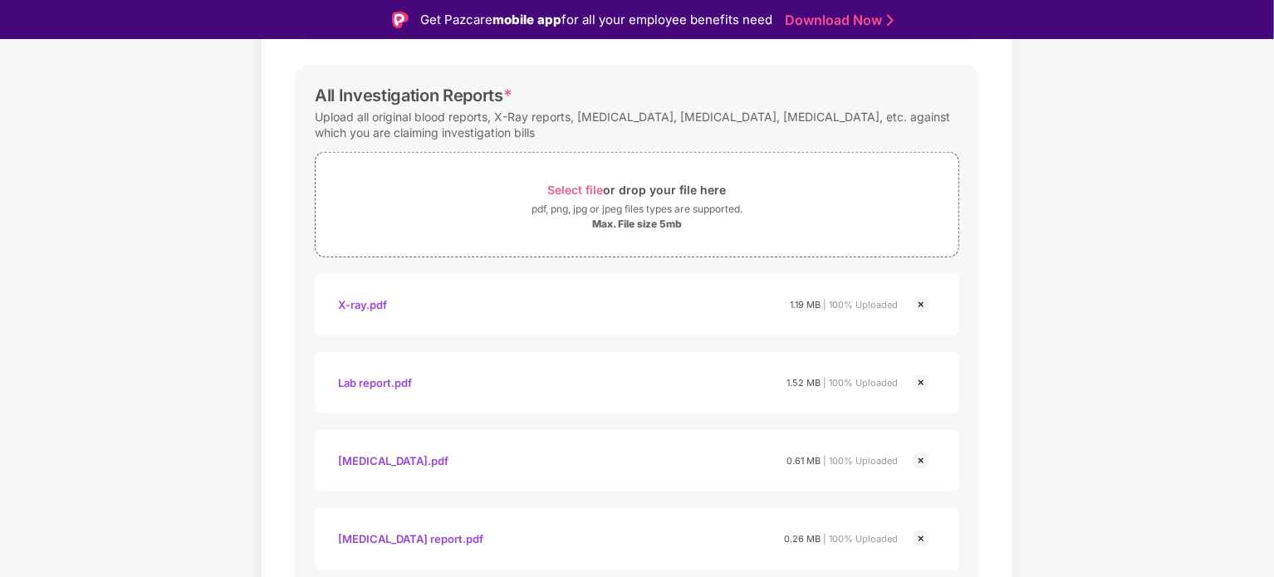
scroll to position [821, 0]
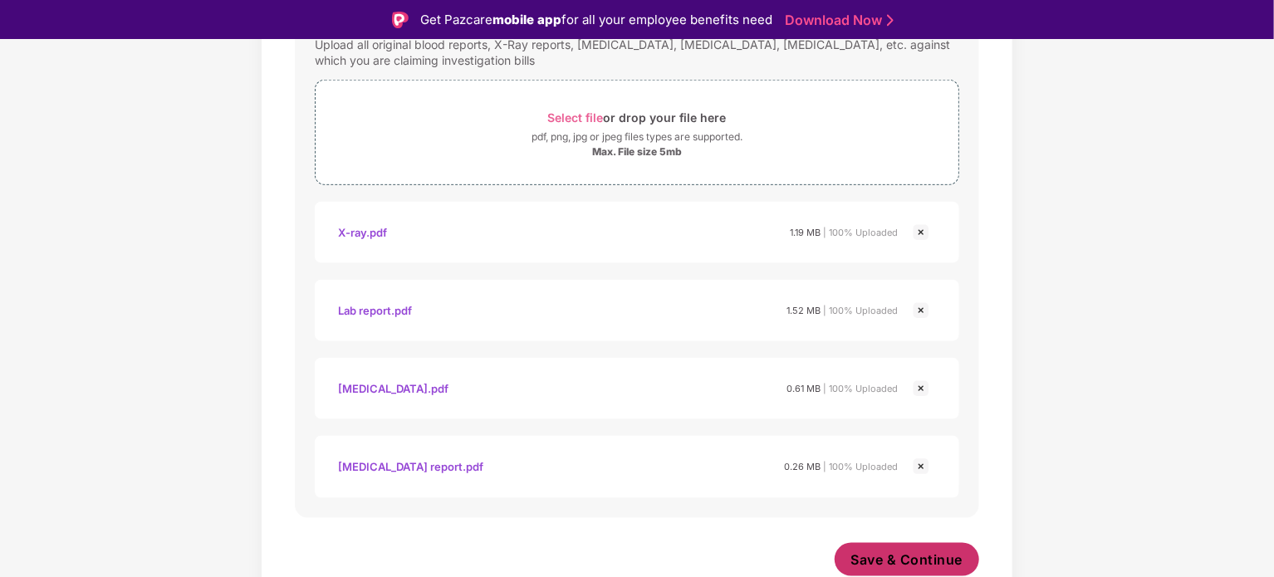
click at [891, 564] on span "Save & Continue" at bounding box center [907, 559] width 112 height 18
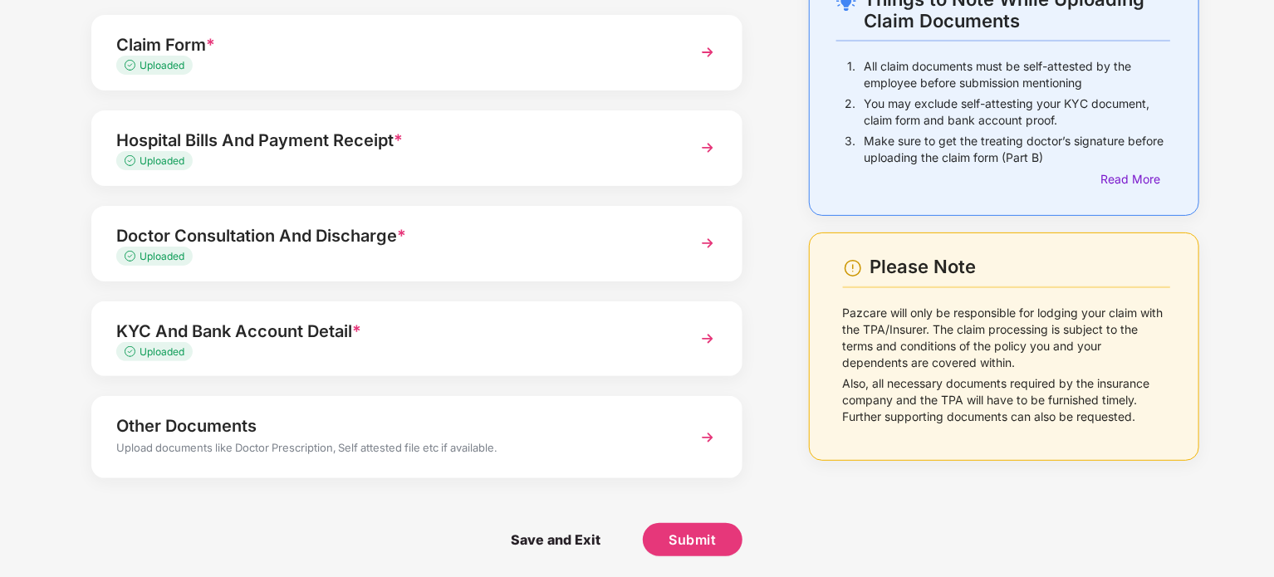
scroll to position [116, 0]
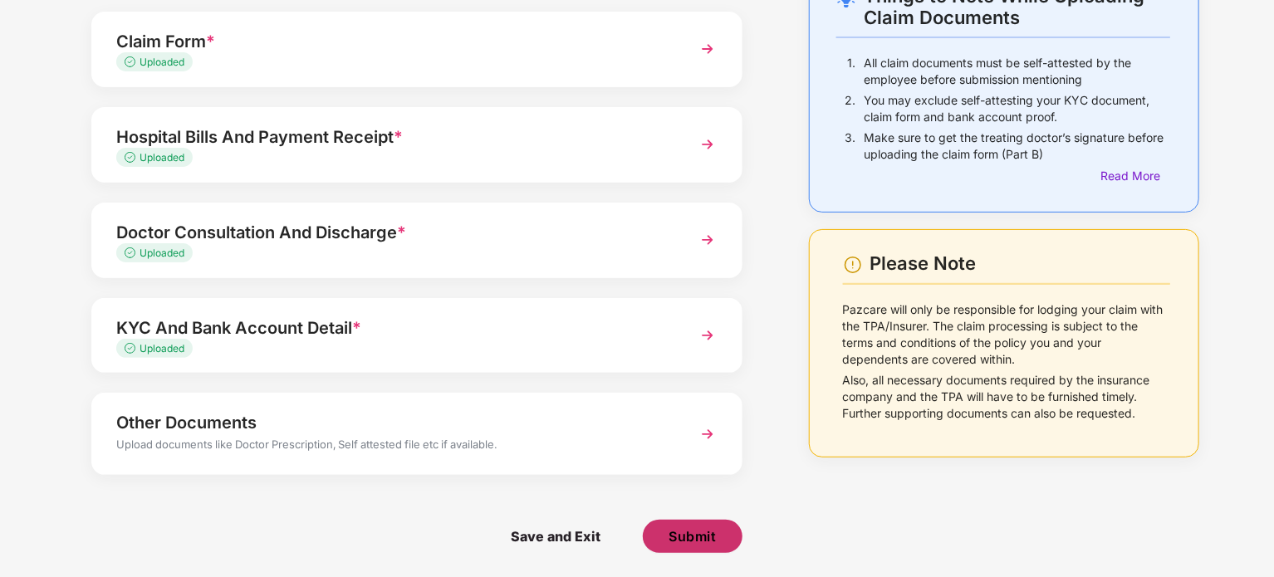
click at [698, 524] on button "Submit" at bounding box center [693, 536] width 100 height 33
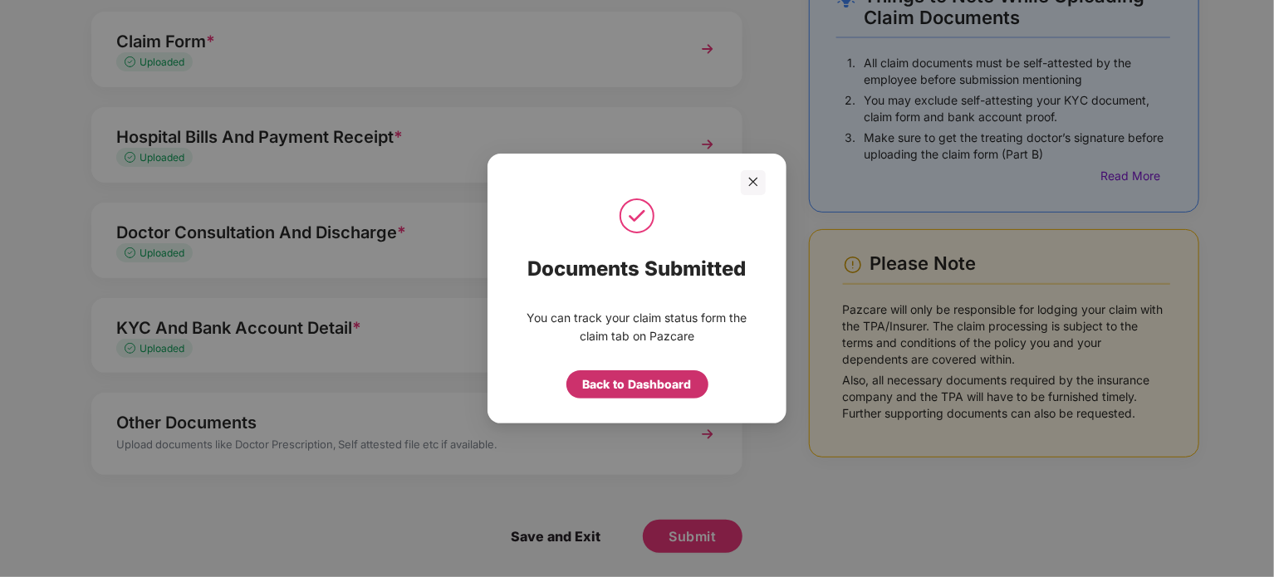
click at [627, 383] on div "Back to Dashboard" at bounding box center [637, 384] width 109 height 18
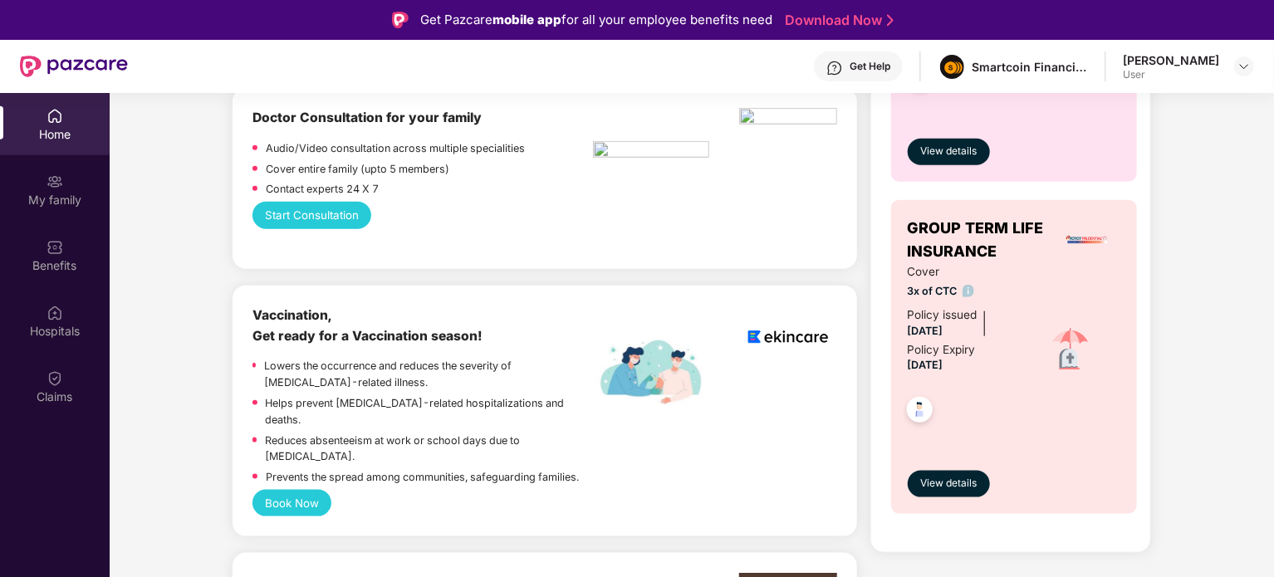
scroll to position [996, 0]
